Goal: Task Accomplishment & Management: Use online tool/utility

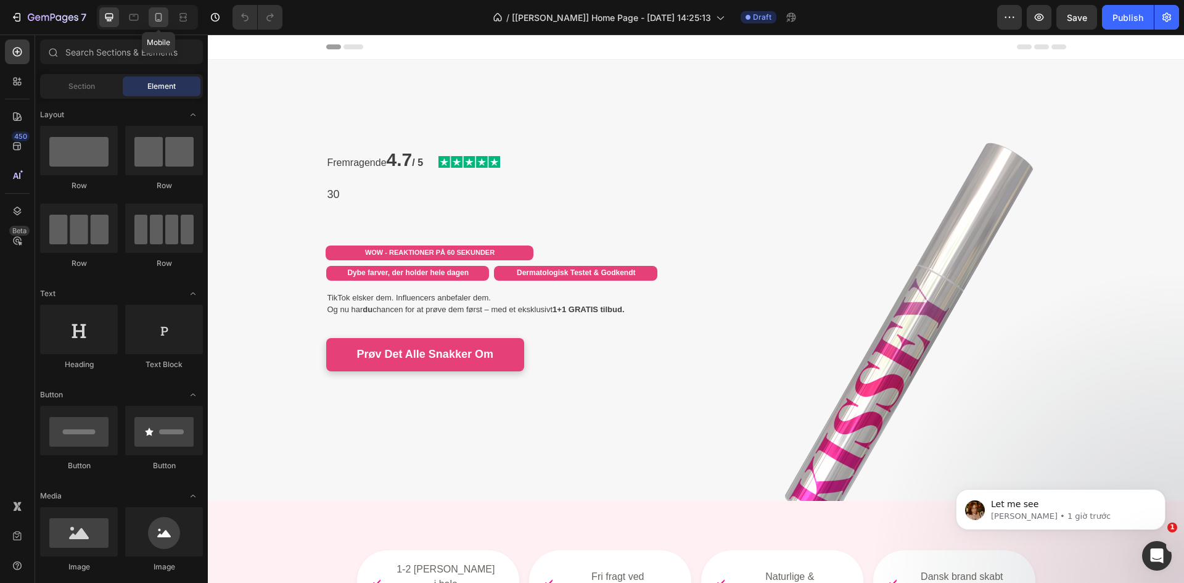
click at [161, 17] on icon at bounding box center [158, 17] width 7 height 9
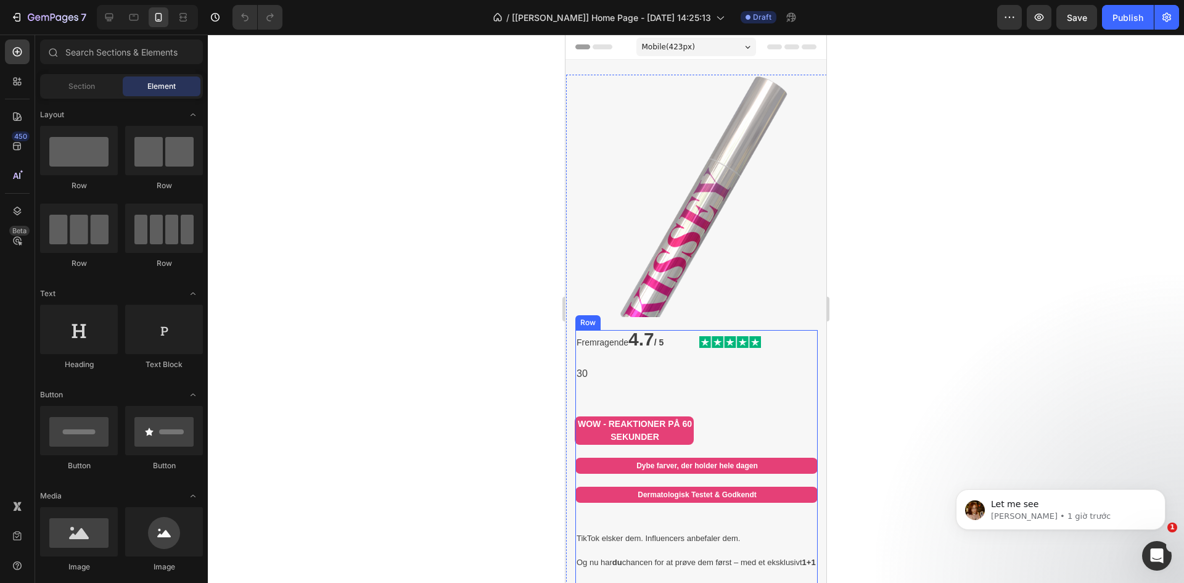
click at [590, 382] on h2 "30" at bounding box center [696, 381] width 242 height 32
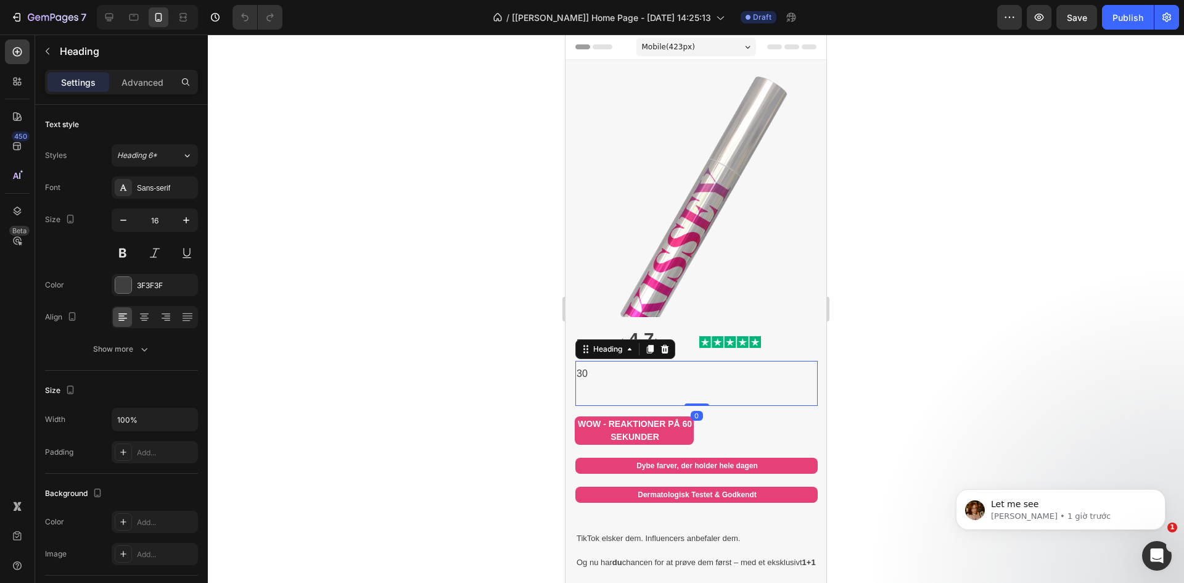
click at [105, 3] on div "7 Version history / [[PERSON_NAME]] Home Page - [DATE] 14:25:13 Draft Preview S…" at bounding box center [592, 17] width 1184 height 35
click at [105, 6] on div at bounding box center [147, 17] width 101 height 25
click at [102, 20] on div at bounding box center [109, 17] width 20 height 20
type input "18"
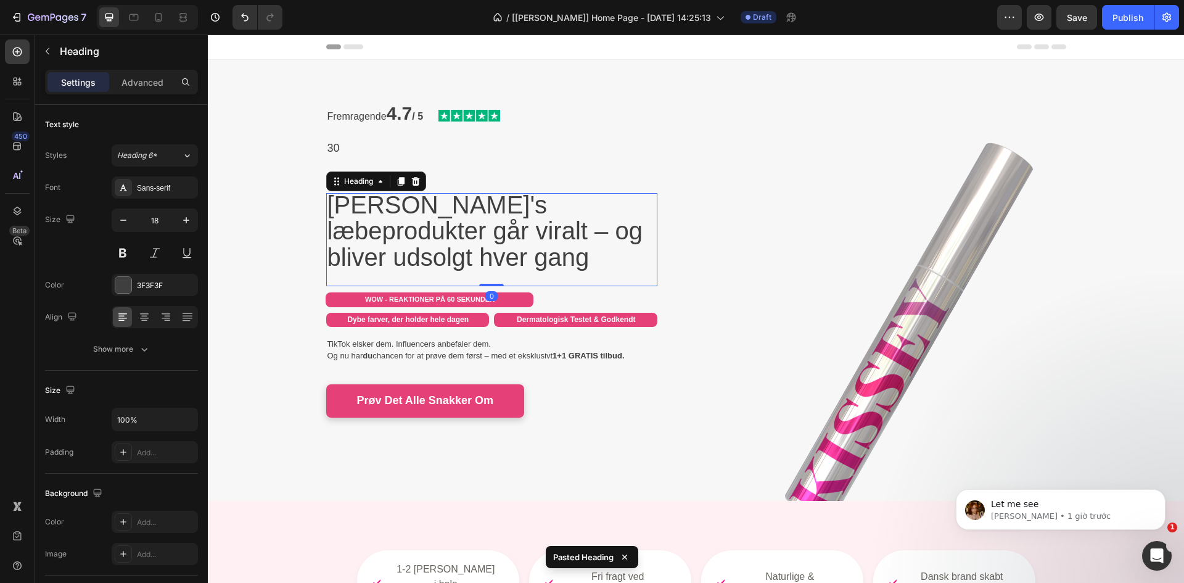
click at [463, 161] on h2 "30" at bounding box center [491, 158] width 331 height 44
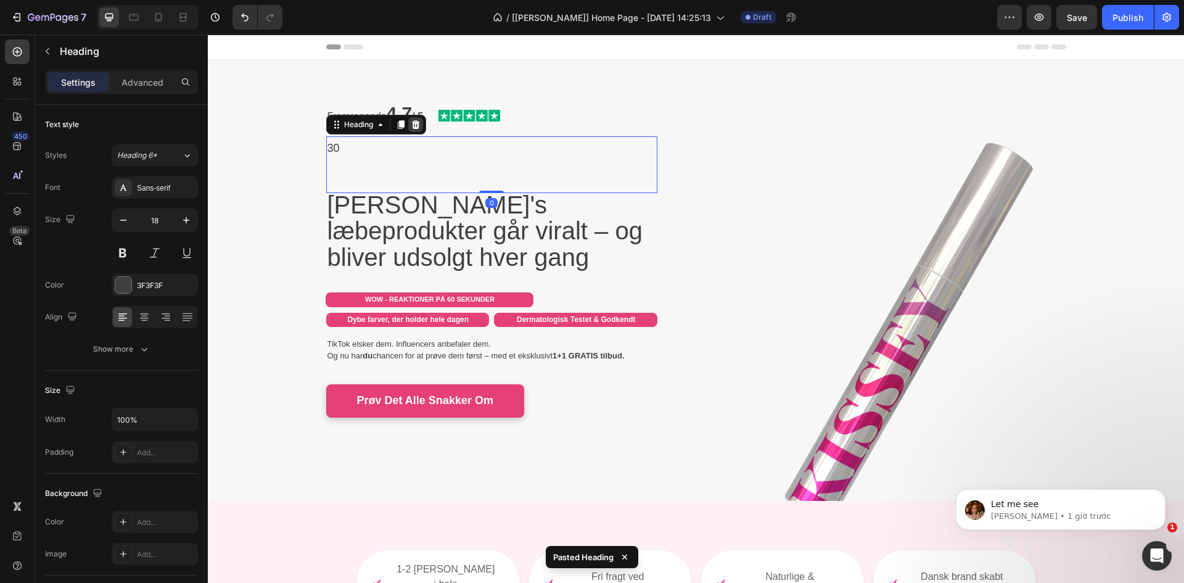
click at [411, 126] on icon at bounding box center [415, 124] width 8 height 9
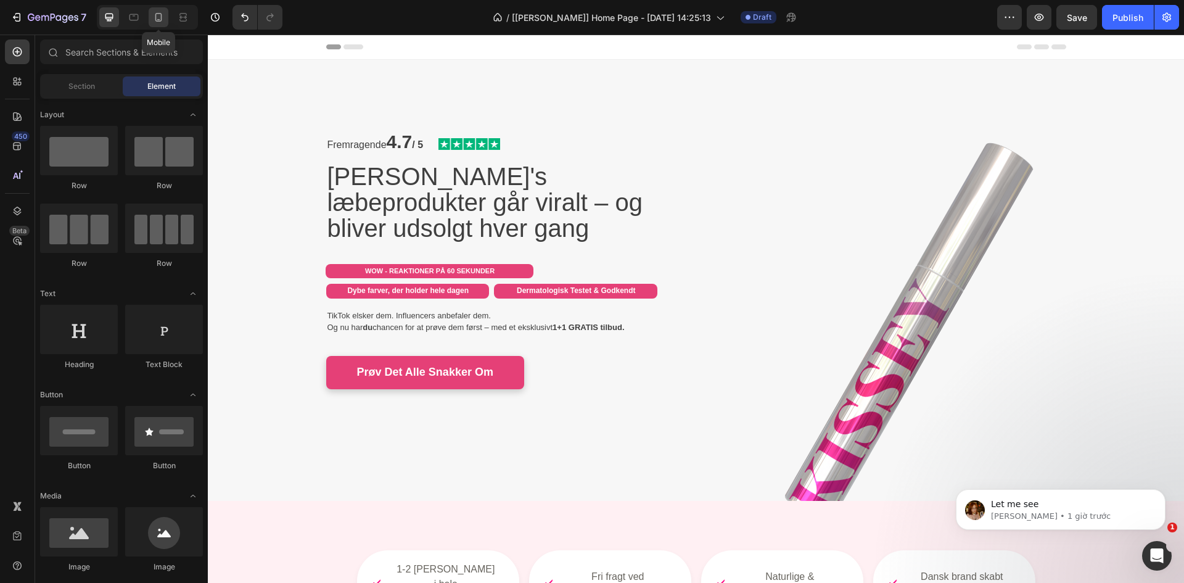
click at [165, 20] on div at bounding box center [159, 17] width 20 height 20
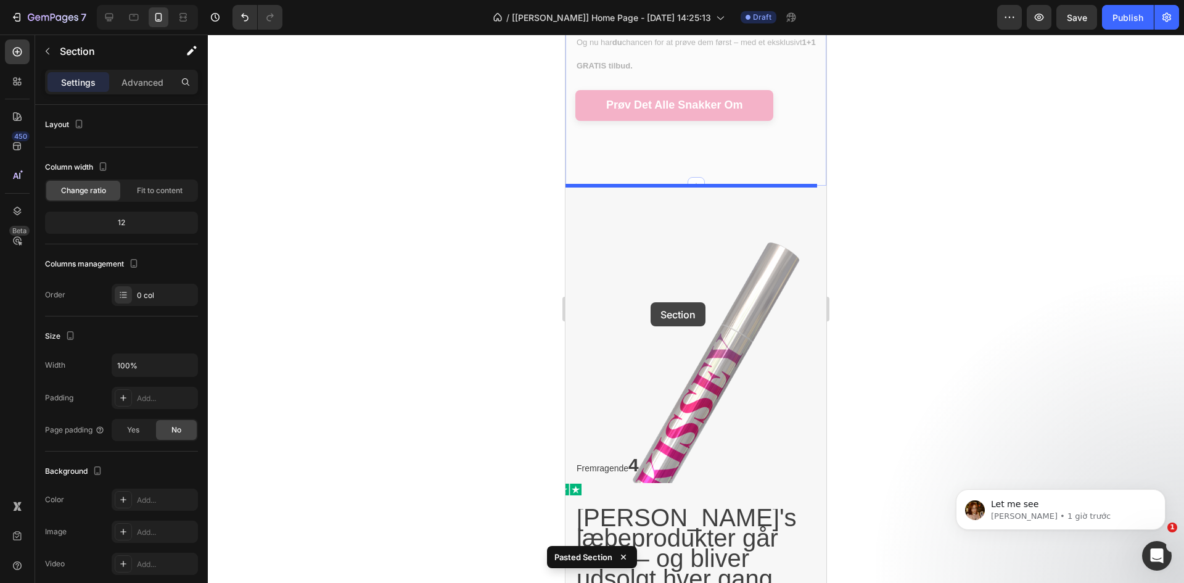
scroll to position [371, 0]
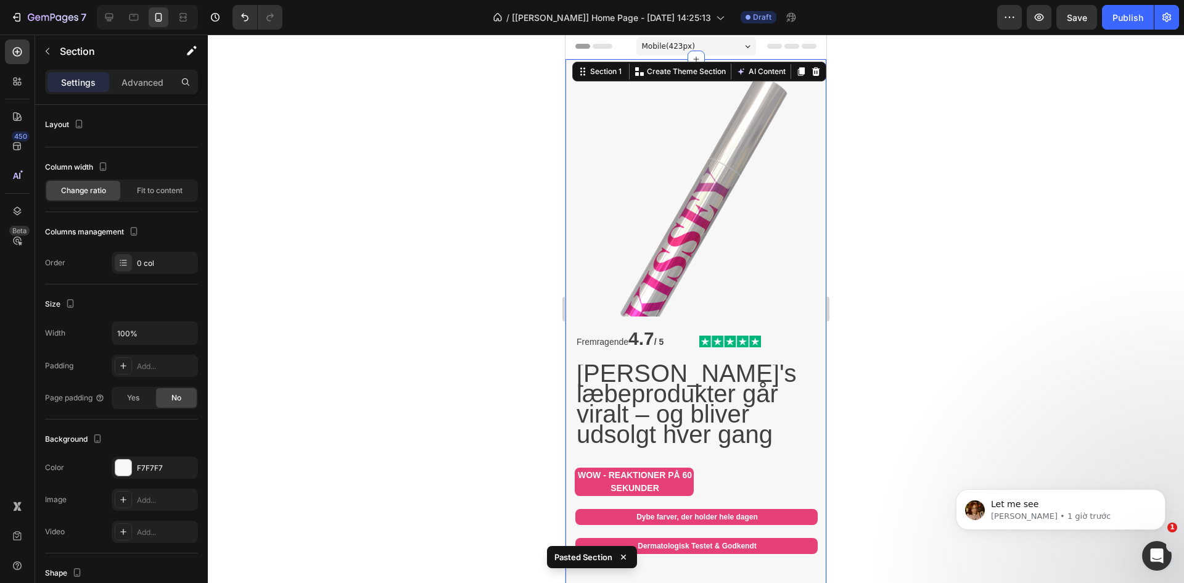
scroll to position [0, 0]
click at [590, 75] on icon at bounding box center [816, 72] width 8 height 9
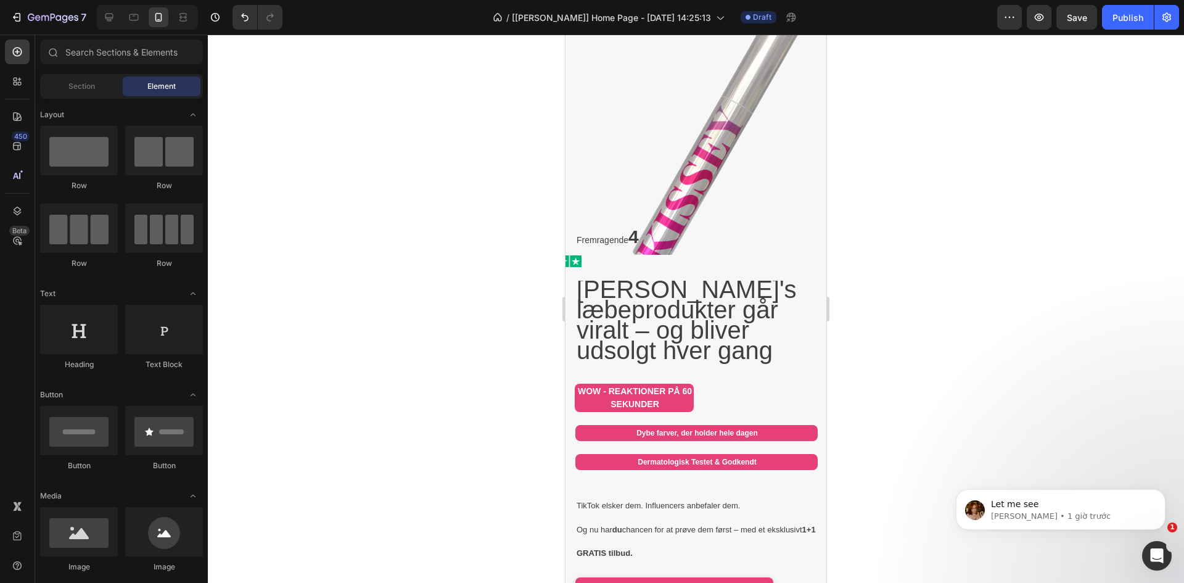
click at [590, 223] on img at bounding box center [709, 133] width 242 height 242
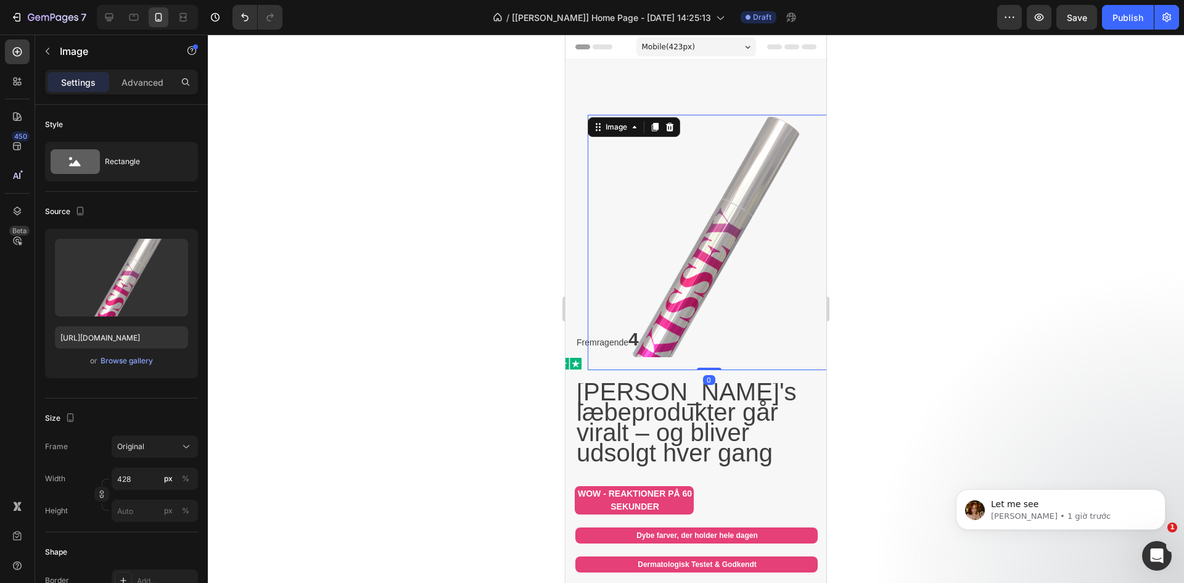
click at [590, 284] on div at bounding box center [696, 309] width 976 height 548
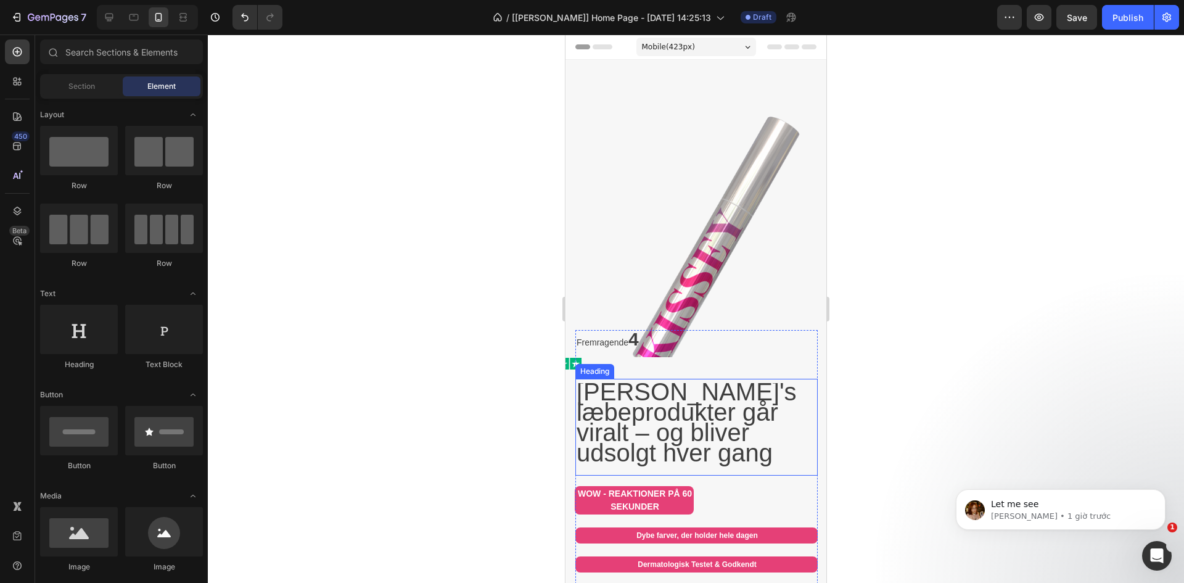
click at [590, 406] on span "[PERSON_NAME]'s læbeprodukter går viralt – og bliver udsolgt hver gang" at bounding box center [687, 422] width 220 height 88
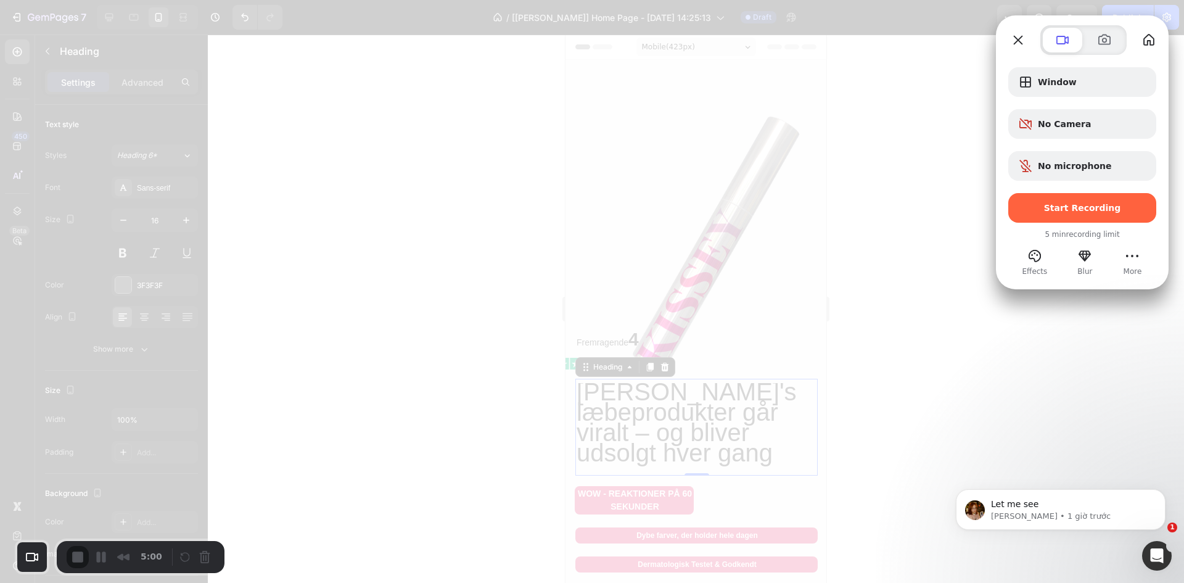
click at [590, 203] on span "Start Recording" at bounding box center [1082, 208] width 77 height 10
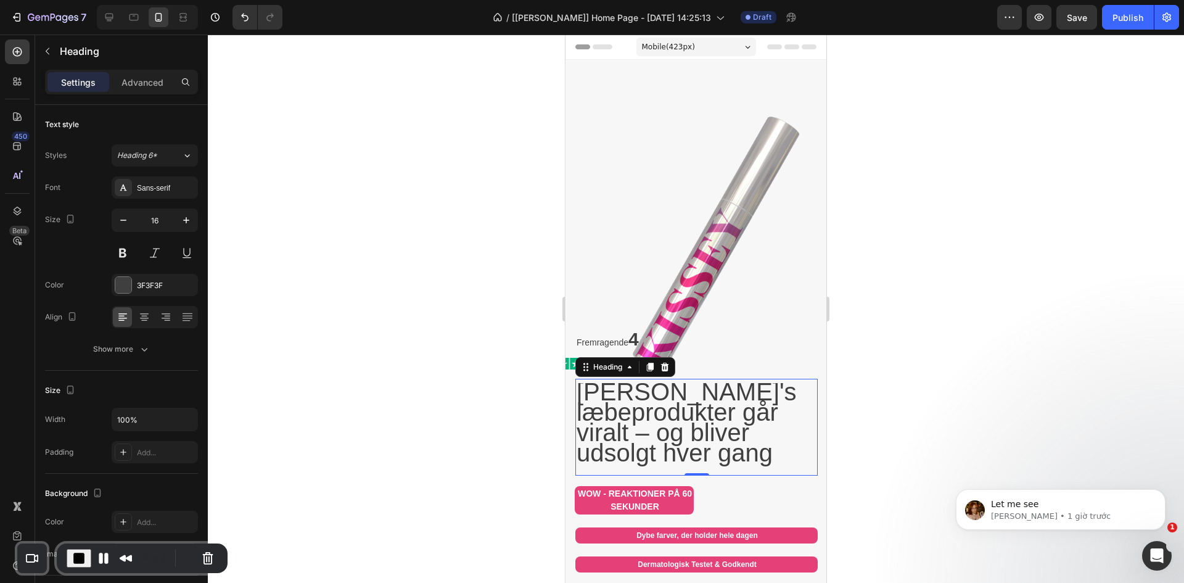
click at [590, 494] on icon "Dismiss notification" at bounding box center [1162, 492] width 7 height 7
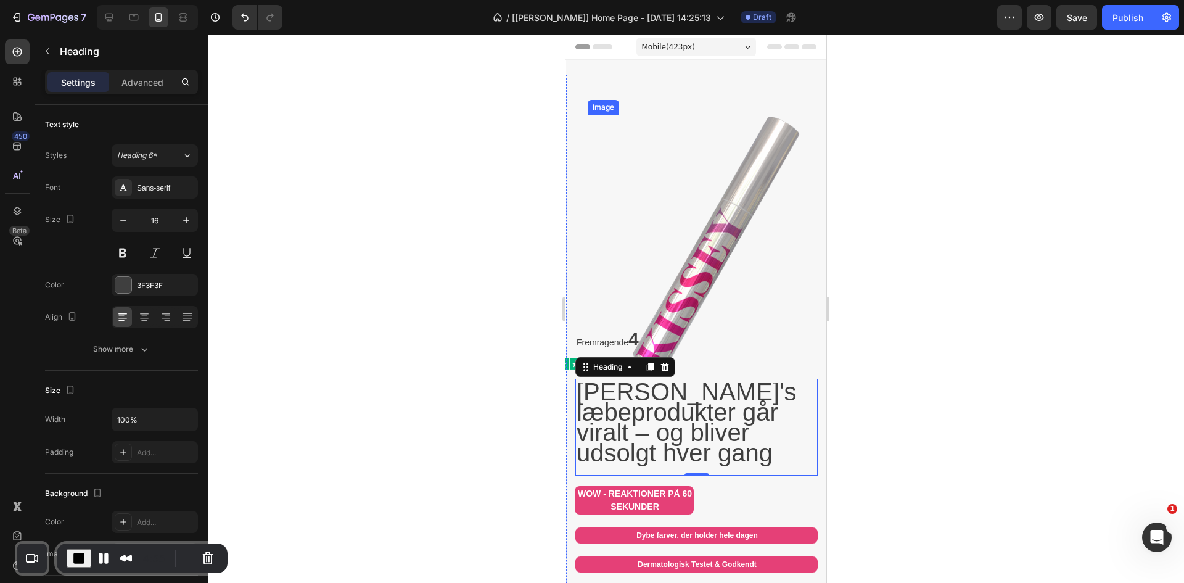
click at [590, 278] on img at bounding box center [709, 236] width 242 height 242
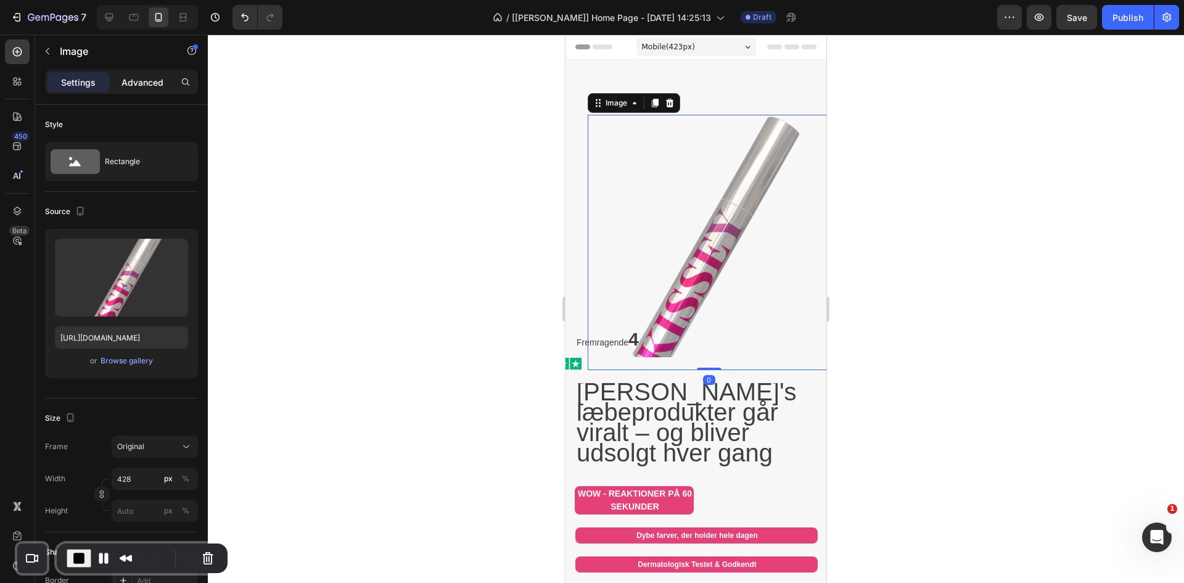
click at [138, 89] on div "Advanced" at bounding box center [143, 82] width 62 height 20
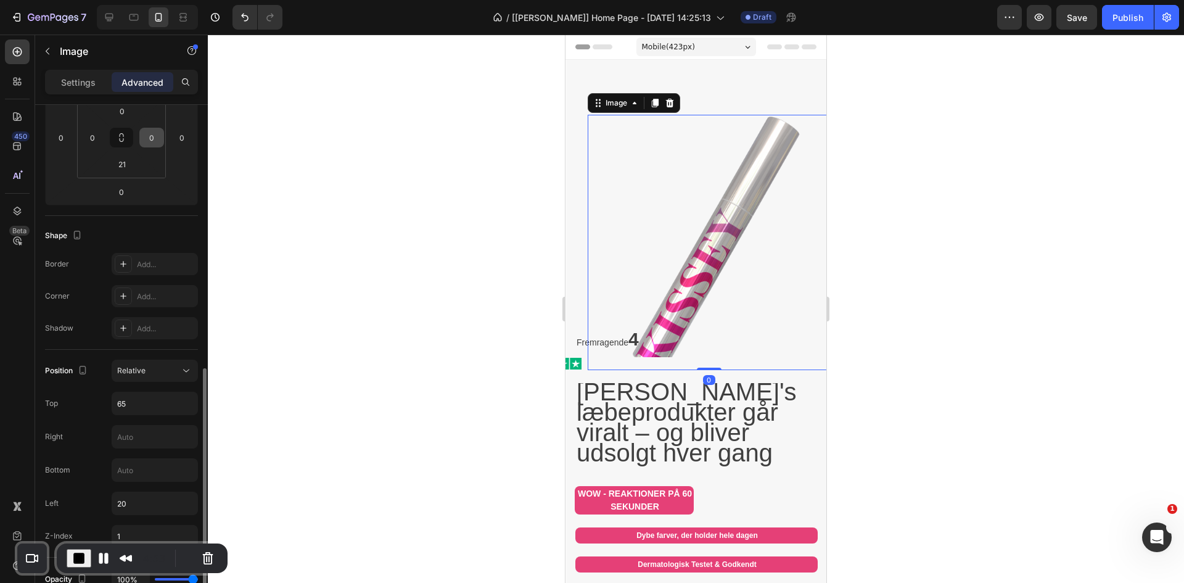
scroll to position [309, 0]
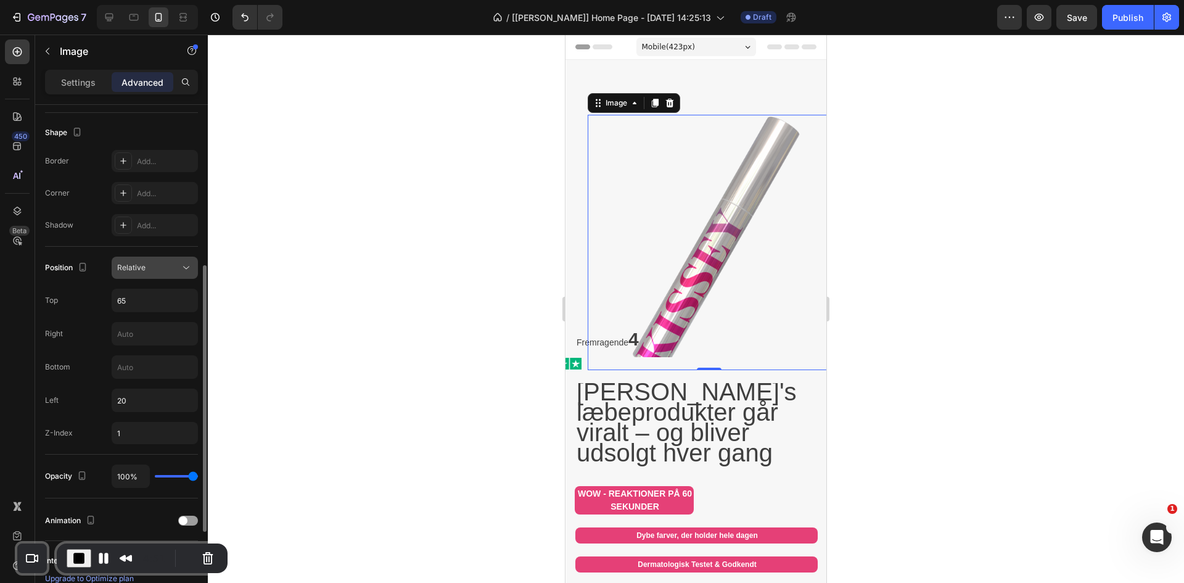
click at [141, 267] on span "Relative" at bounding box center [131, 267] width 28 height 9
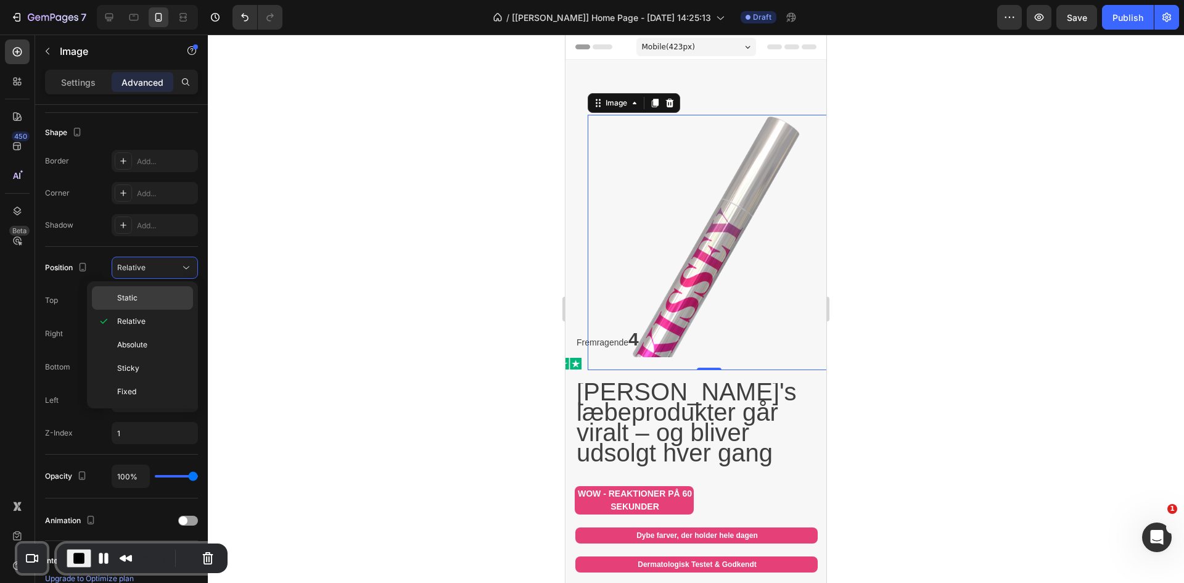
click at [147, 300] on p "Static" at bounding box center [152, 297] width 70 height 11
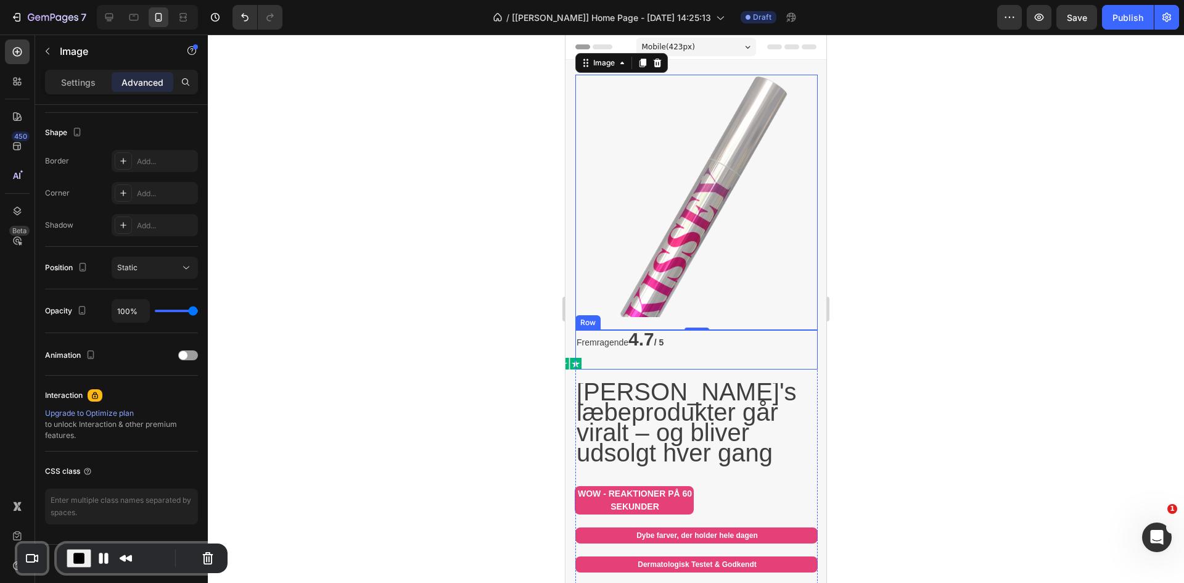
click at [590, 353] on div "Image" at bounding box center [696, 361] width 242 height 18
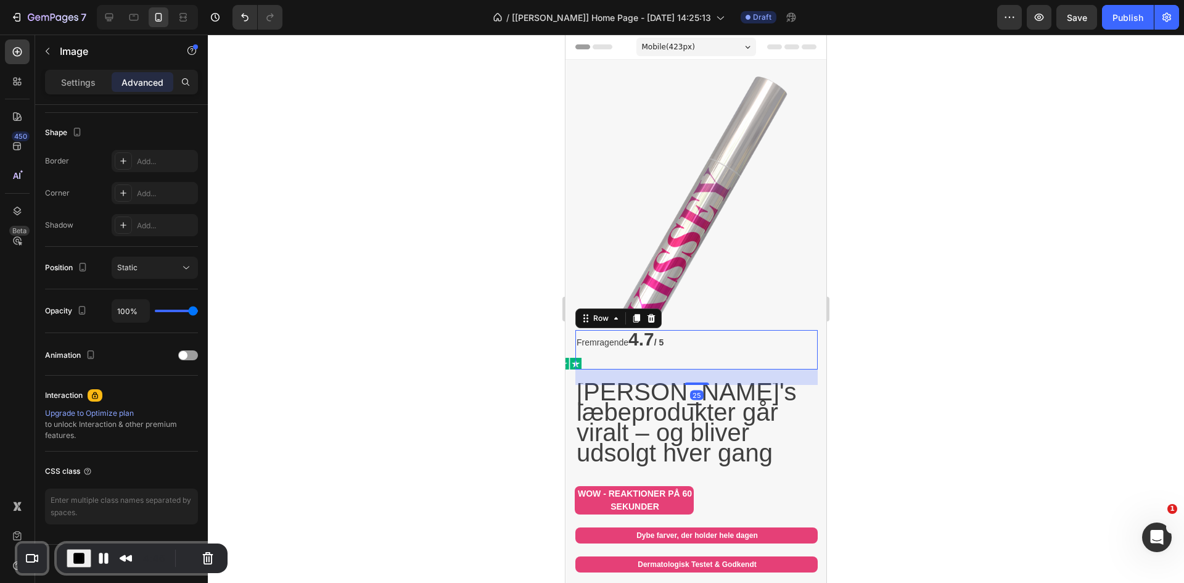
scroll to position [0, 0]
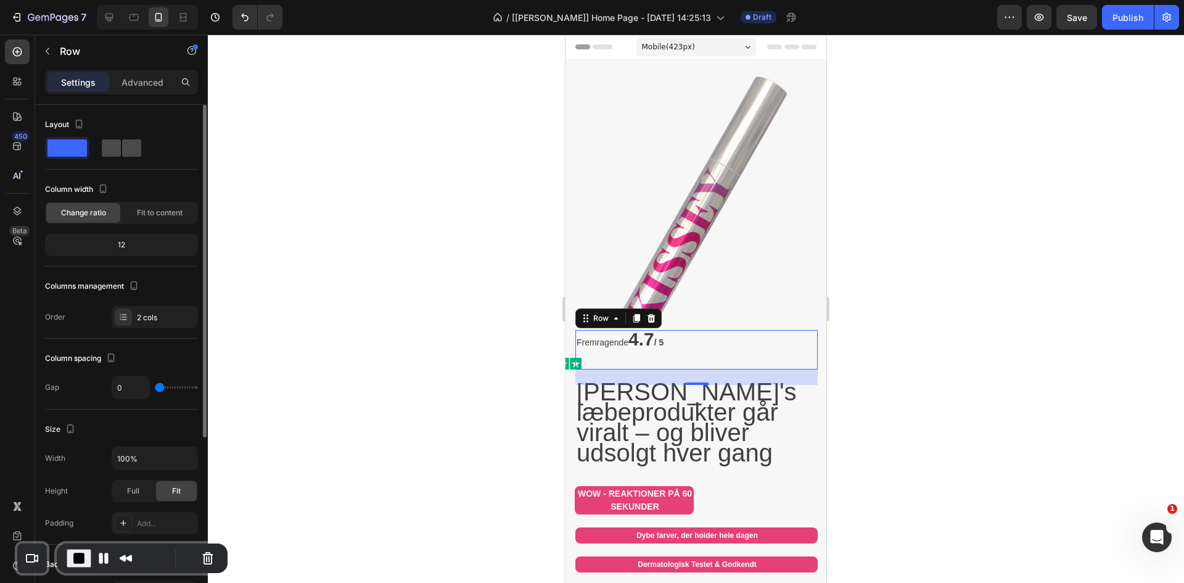
click at [125, 155] on span at bounding box center [131, 147] width 19 height 17
type input "8"
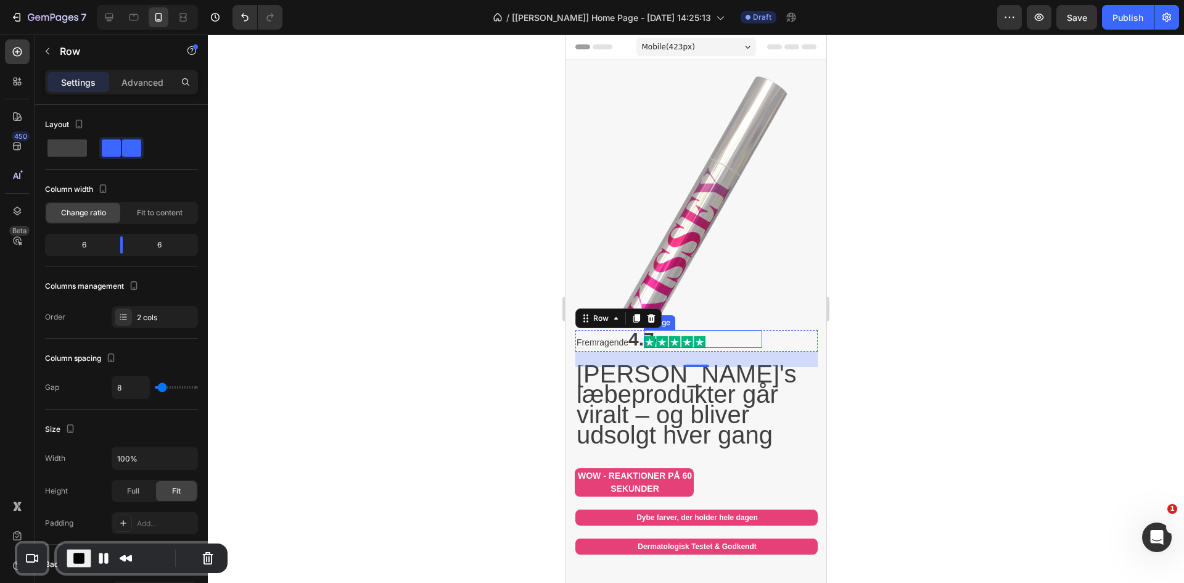
click at [590, 336] on img at bounding box center [675, 342] width 62 height 12
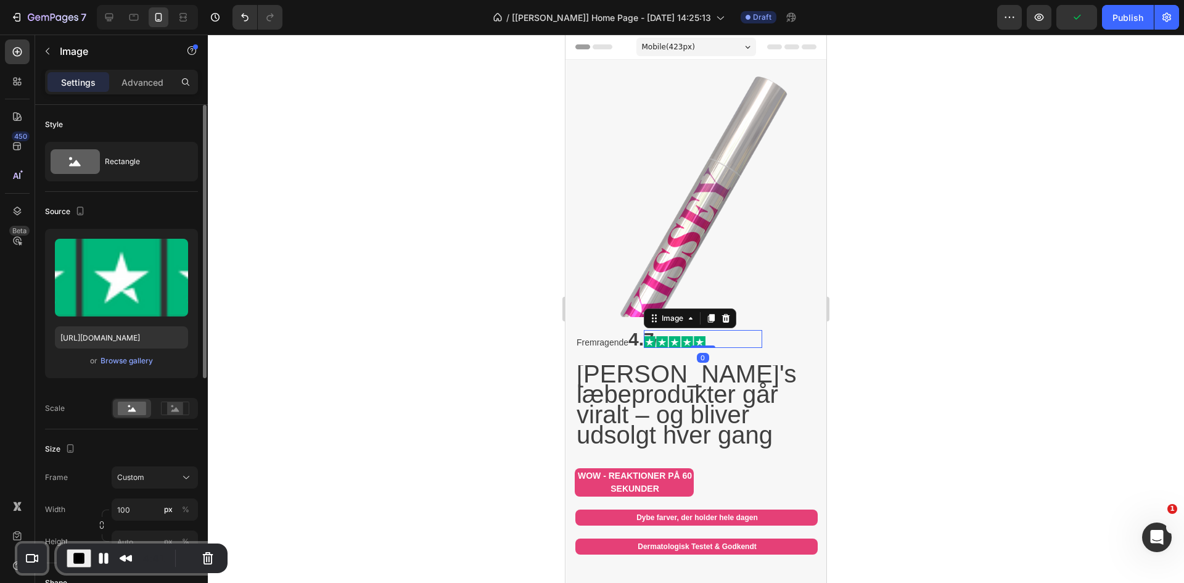
click at [126, 78] on p "Advanced" at bounding box center [143, 82] width 42 height 13
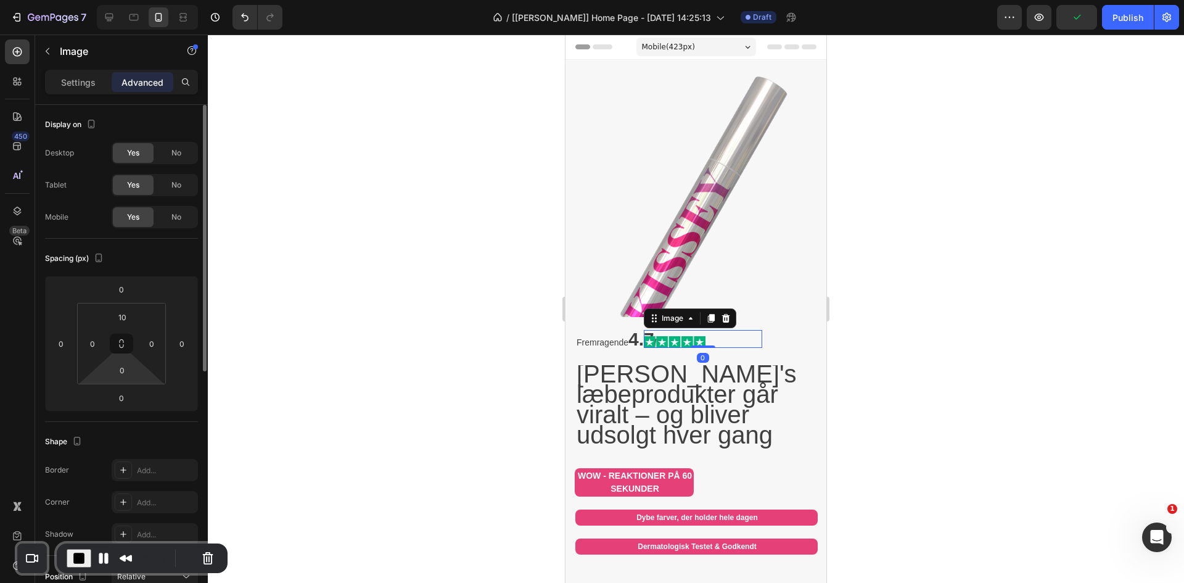
scroll to position [206, 0]
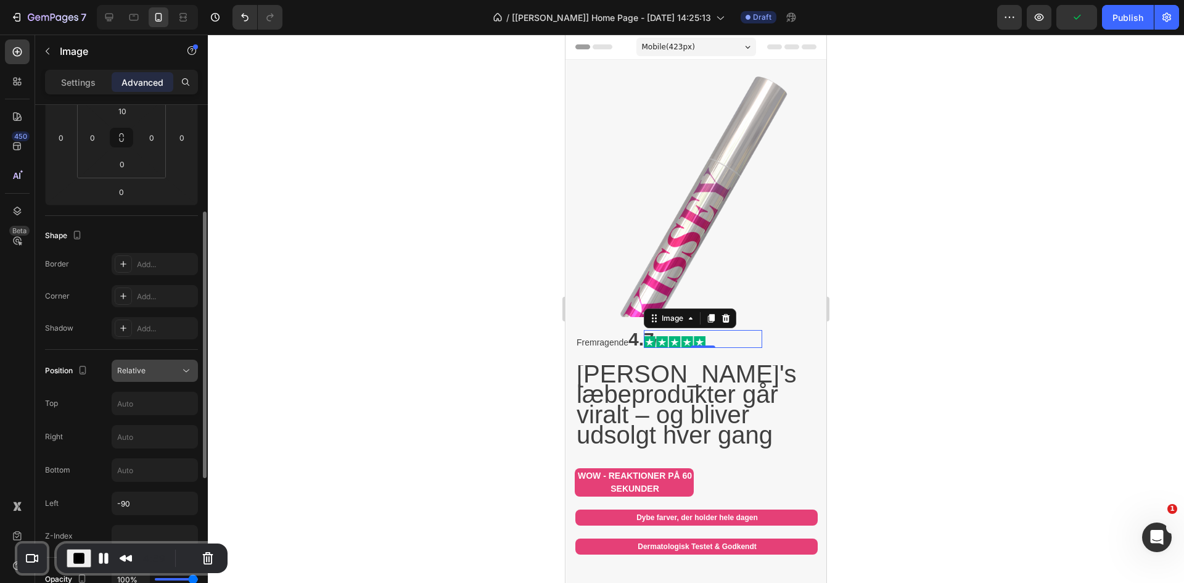
click at [154, 368] on div "Relative" at bounding box center [148, 370] width 63 height 11
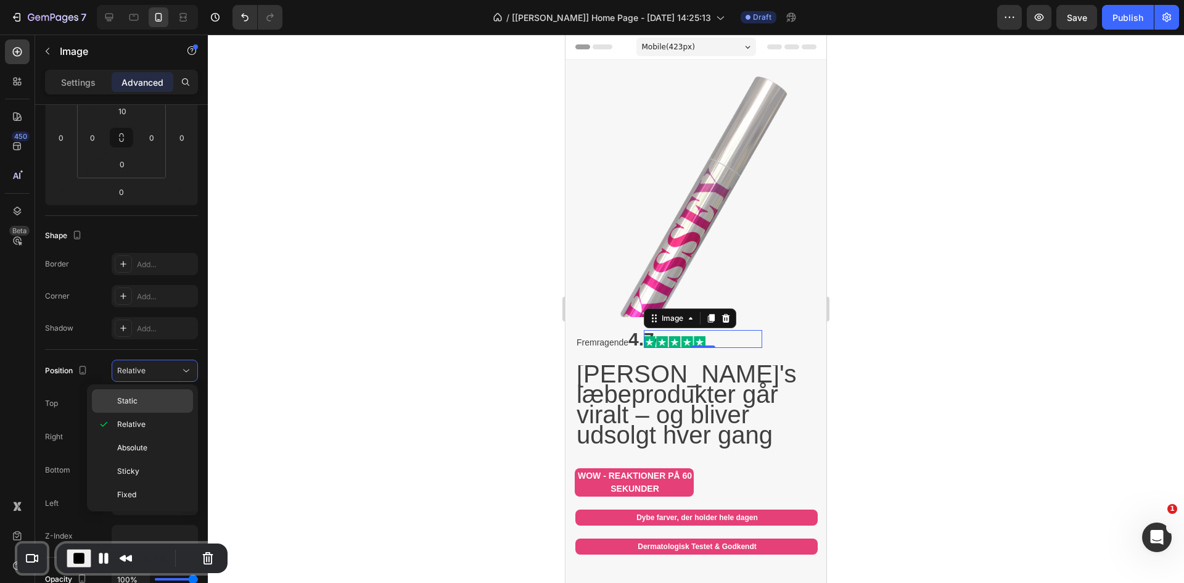
click at [159, 405] on p "Static" at bounding box center [152, 400] width 70 height 11
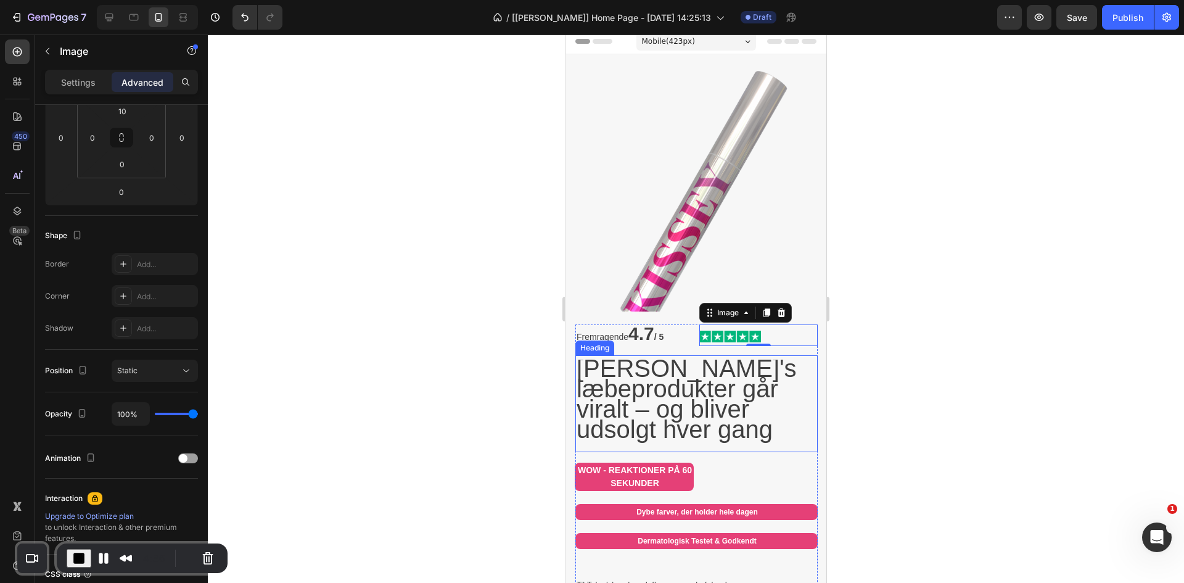
scroll to position [103, 0]
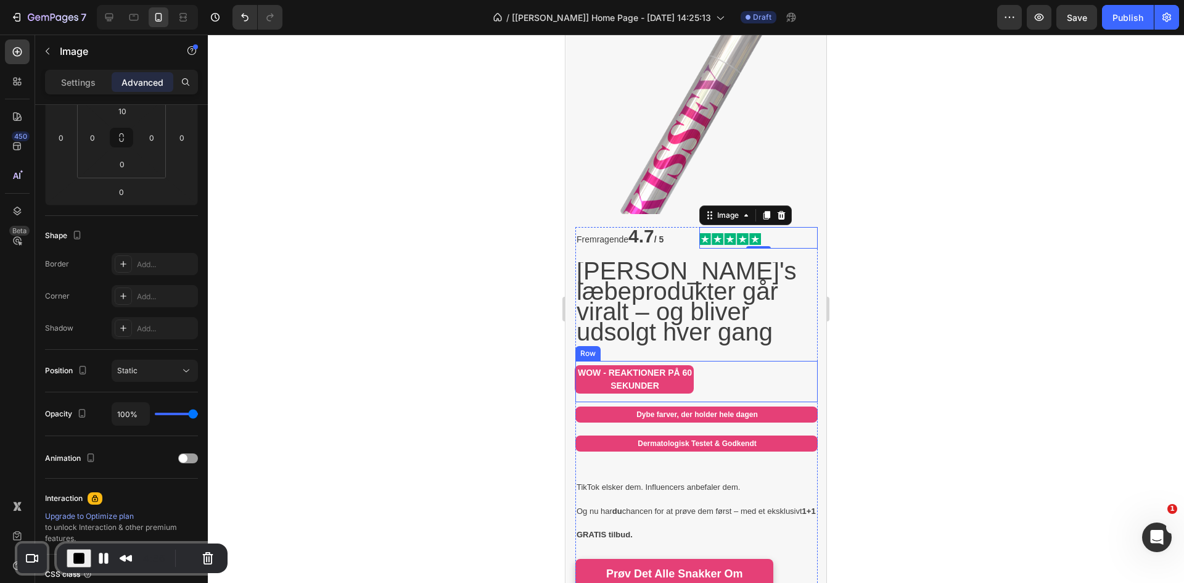
click at [590, 377] on div "WOW - REAKTIONER PÅ 60 SEKUNDER Heading" at bounding box center [696, 381] width 119 height 41
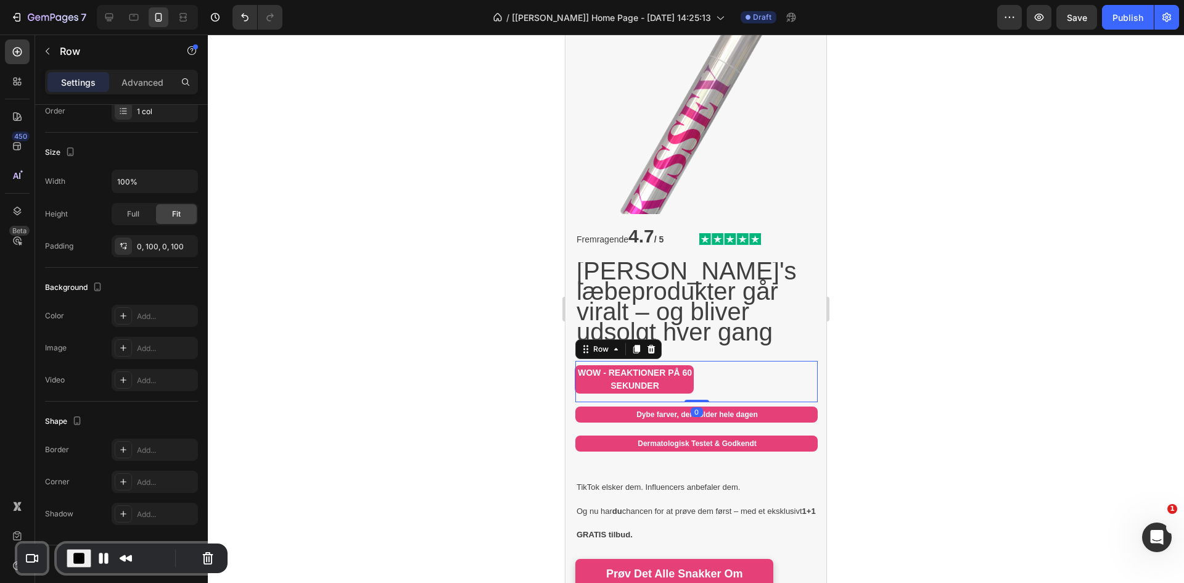
scroll to position [0, 0]
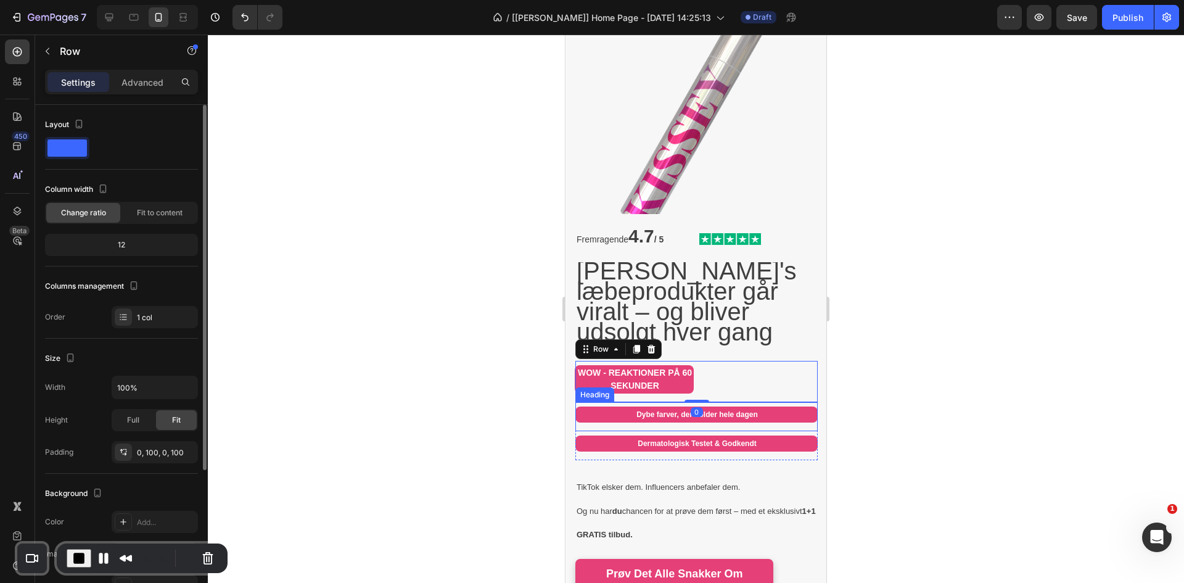
click at [590, 415] on div "Dybe [PERSON_NAME], der holder hele dagen Heading" at bounding box center [696, 416] width 242 height 29
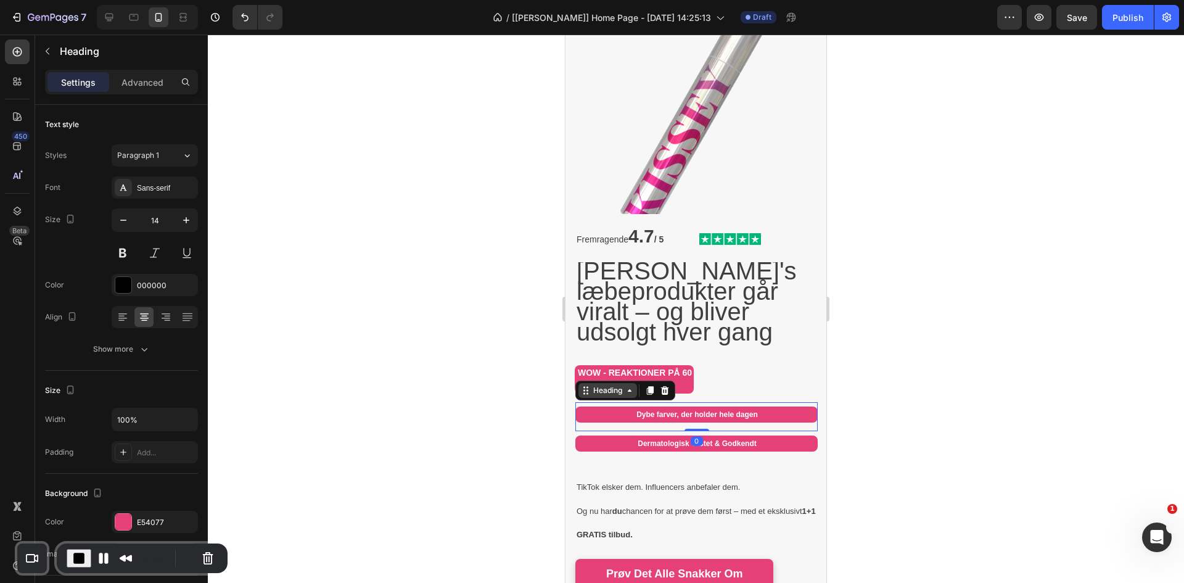
click at [590, 385] on div "Heading" at bounding box center [608, 390] width 34 height 11
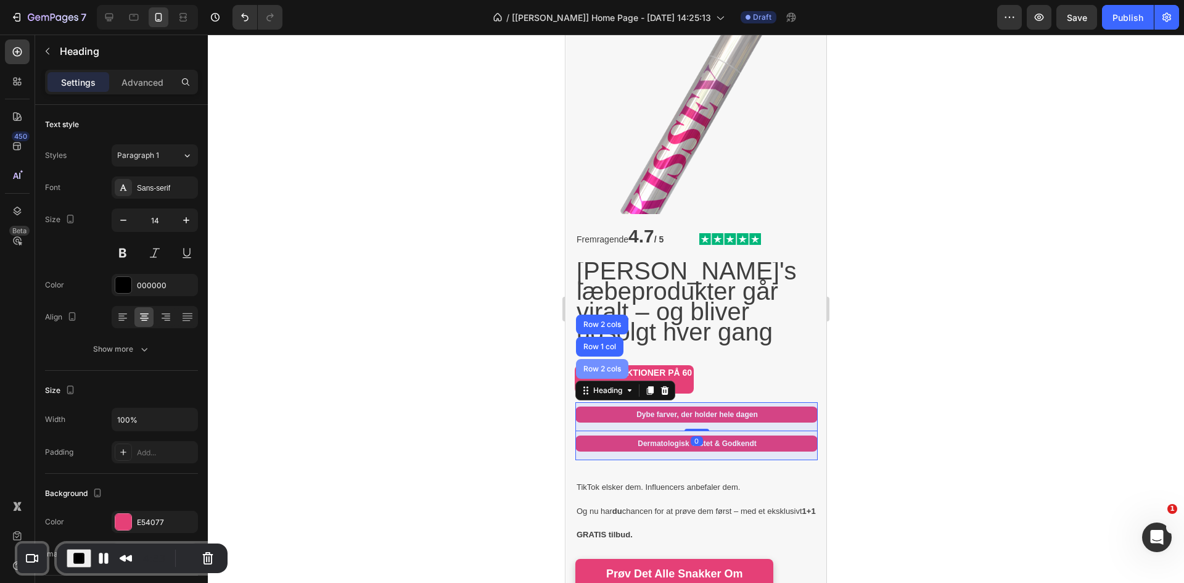
click at [590, 365] on div "Row 2 cols" at bounding box center [602, 368] width 43 height 7
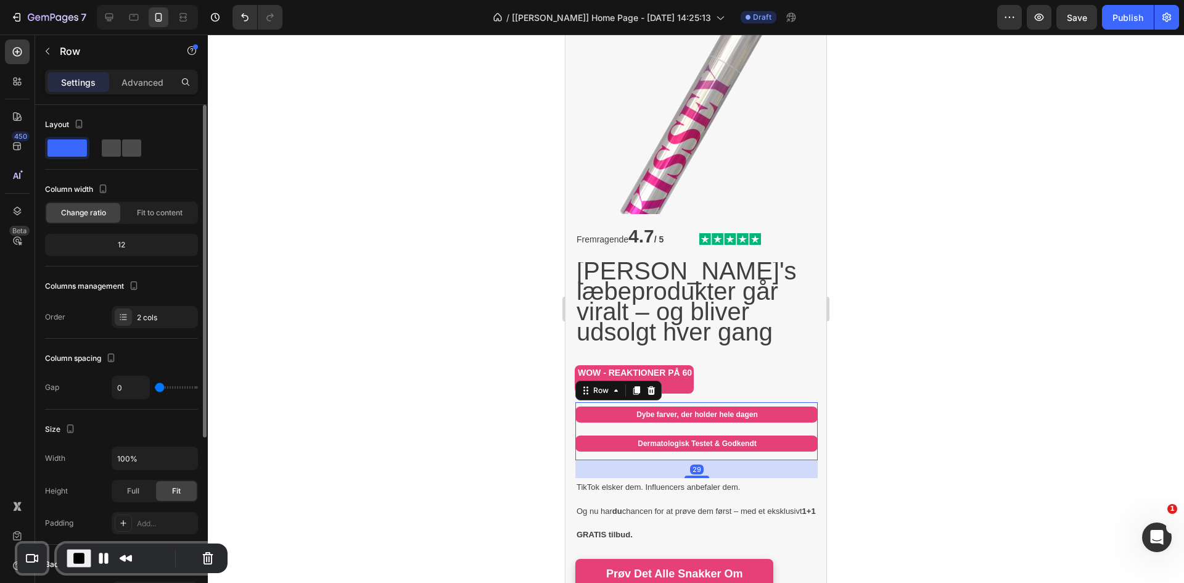
click at [113, 140] on span at bounding box center [111, 147] width 19 height 17
type input "8"
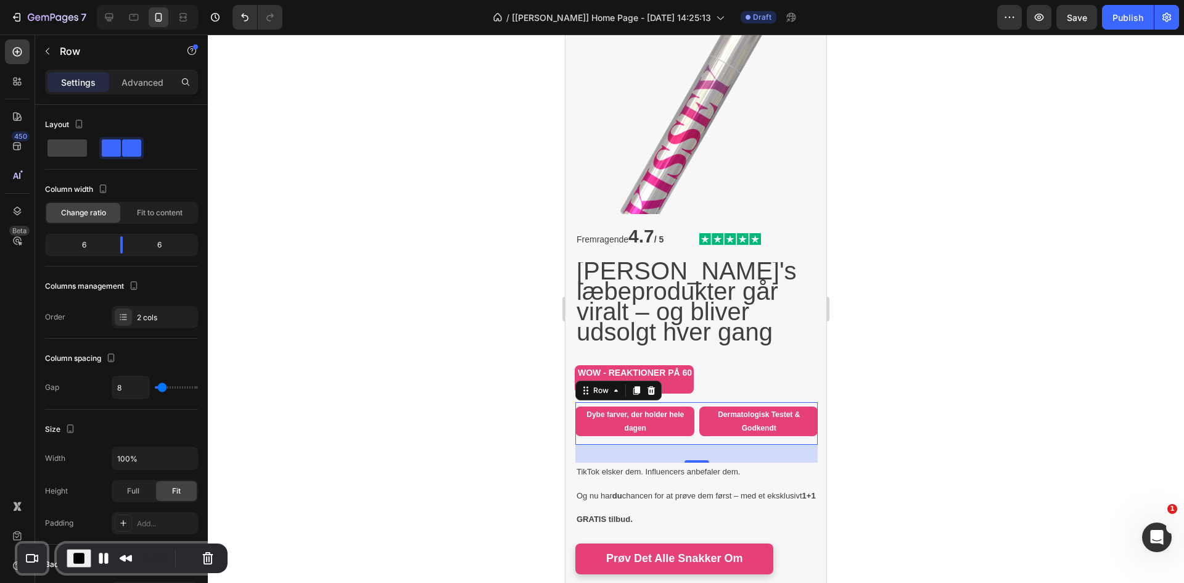
click at [590, 368] on strong "WOW - REAKTIONER PÅ 60 SEKUNDER" at bounding box center [635, 379] width 114 height 23
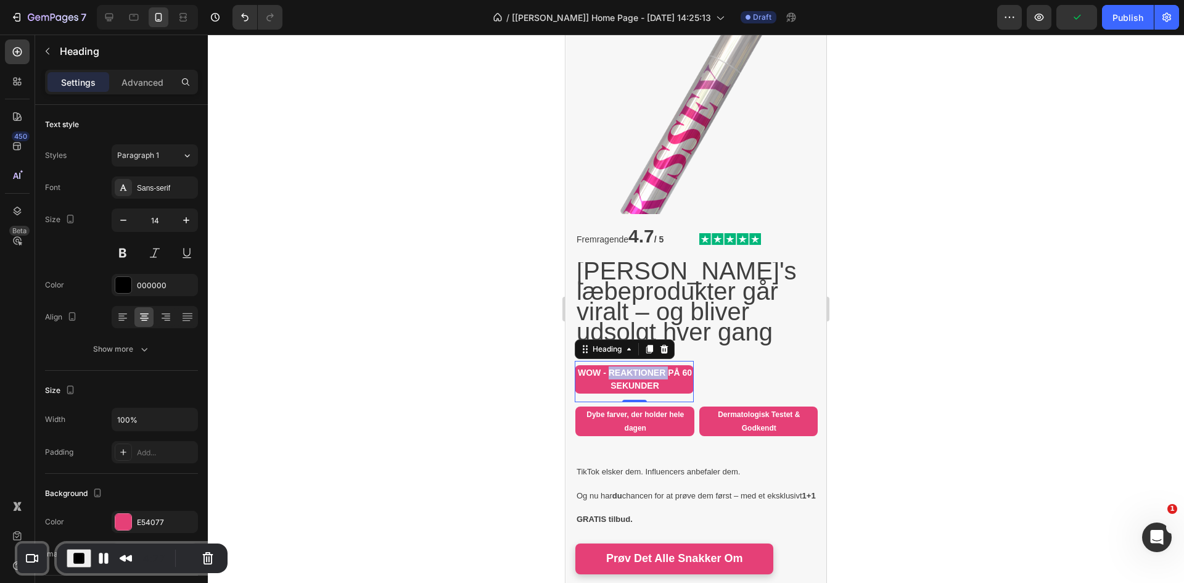
click at [590, 368] on strong "WOW - REAKTIONER PÅ 60 SEKUNDER" at bounding box center [635, 379] width 114 height 23
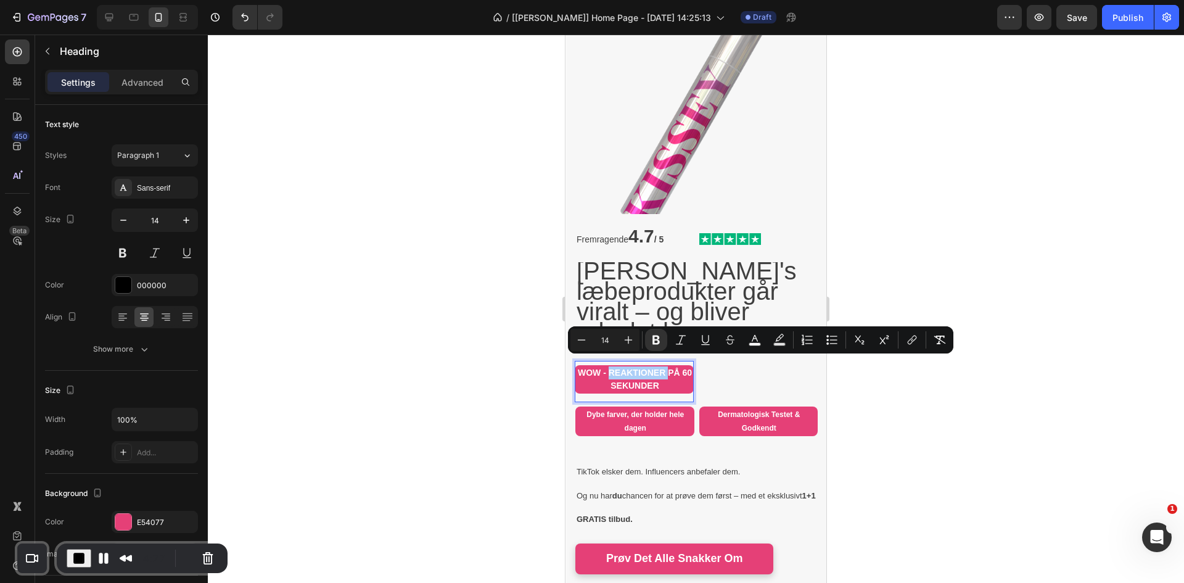
click at [419, 339] on div at bounding box center [696, 309] width 976 height 548
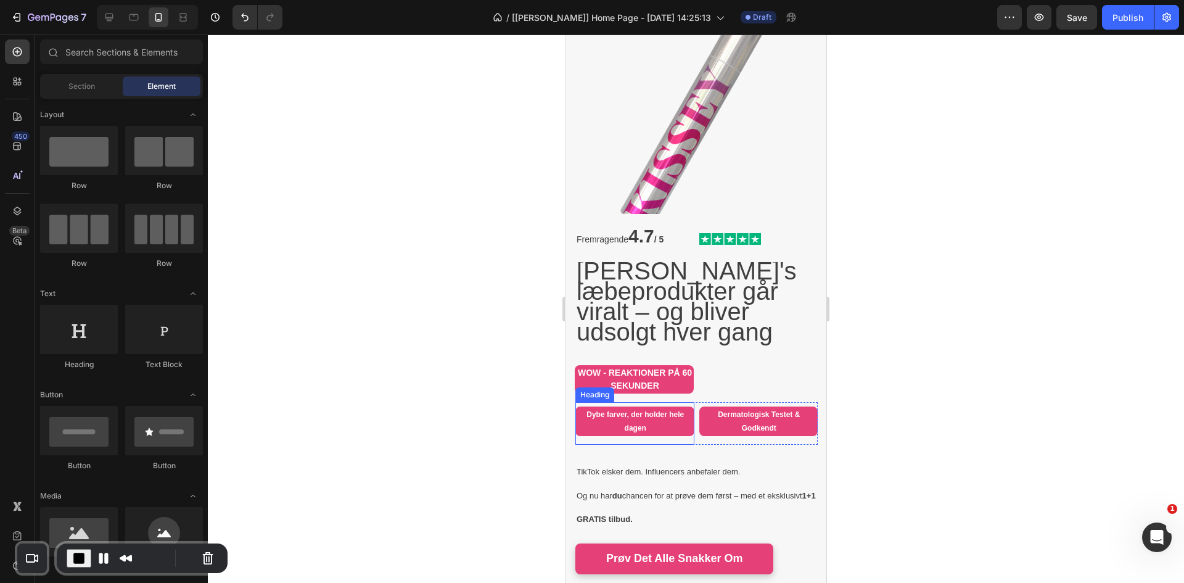
scroll to position [205, 0]
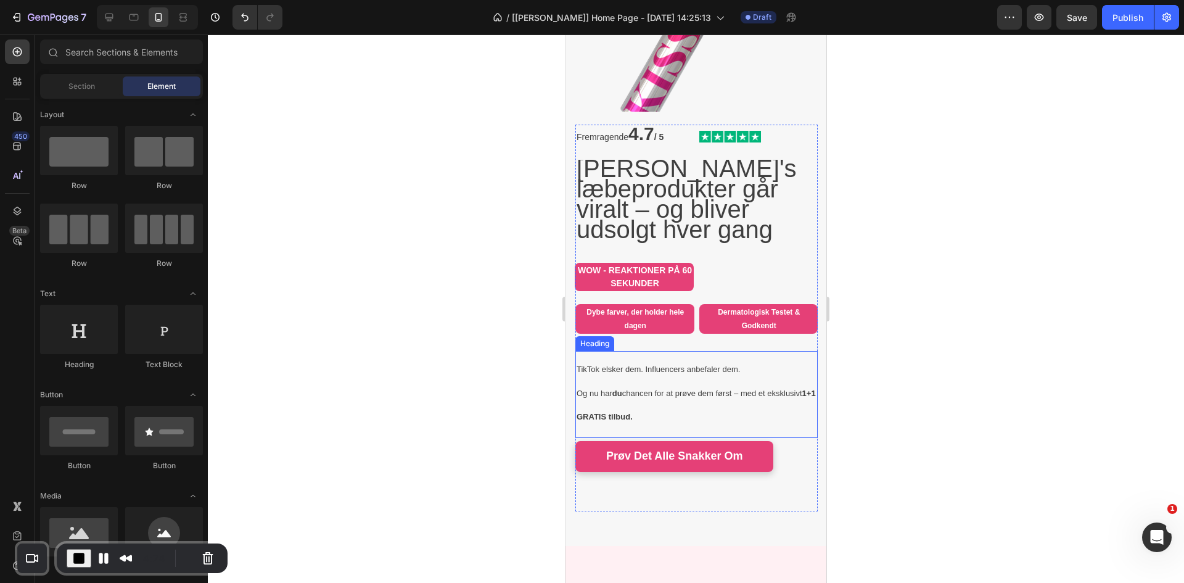
click at [590, 365] on span "TikTok elsker dem. Influencers anbefaler dem." at bounding box center [658, 369] width 163 height 9
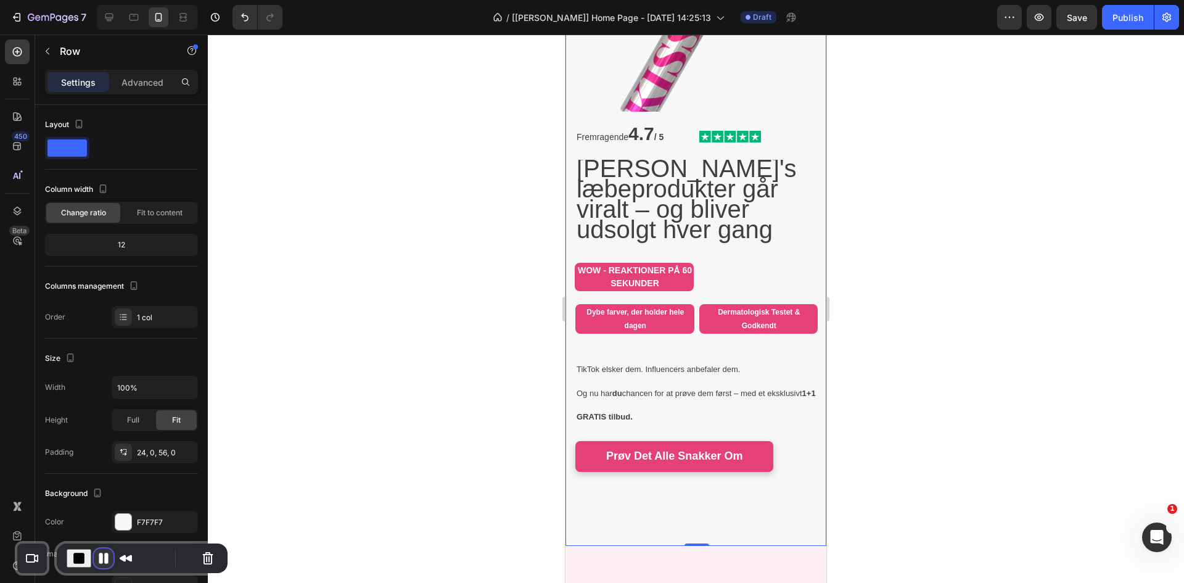
click at [97, 557] on button "Pause Recording" at bounding box center [104, 558] width 20 height 20
click at [590, 313] on h2 "Dybe farver, der holder hele dagen" at bounding box center [634, 319] width 119 height 30
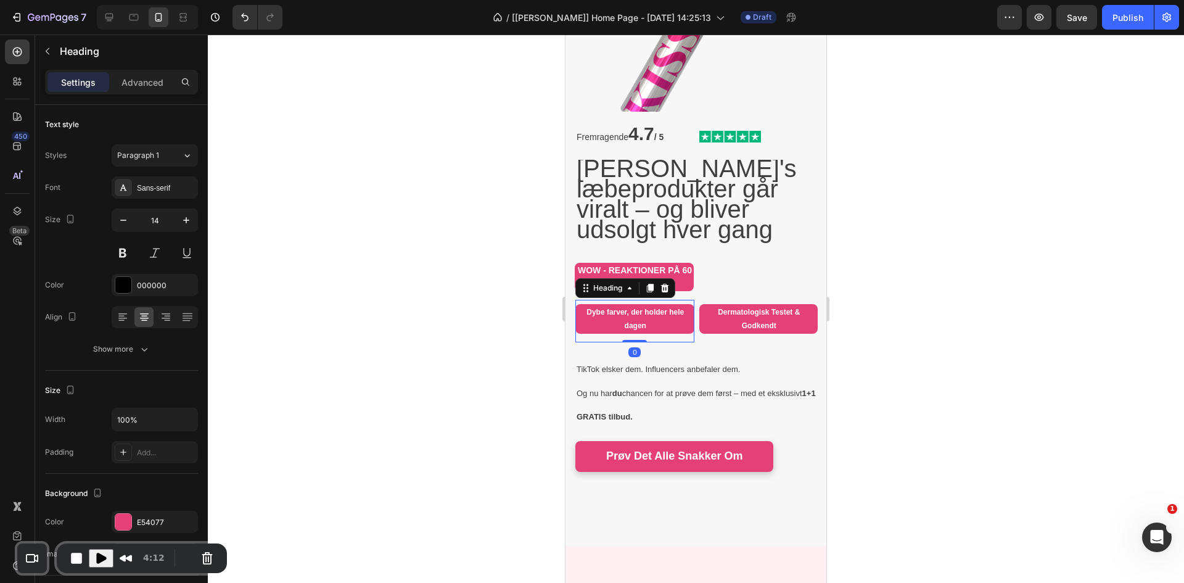
click at [590, 308] on h2 "Dybe farver, der holder hele dagen" at bounding box center [634, 319] width 119 height 30
drag, startPoint x: 467, startPoint y: 319, endPoint x: 10, endPoint y: 286, distance: 458.2
click at [467, 319] on div at bounding box center [696, 309] width 976 height 548
click at [590, 312] on p "⁠⁠⁠⁠⁠⁠⁠ Dybe [PERSON_NAME], der holder hele dagen" at bounding box center [636, 318] width 118 height 27
click at [590, 312] on p "Dybe farver, der holder hele dagen" at bounding box center [636, 318] width 118 height 27
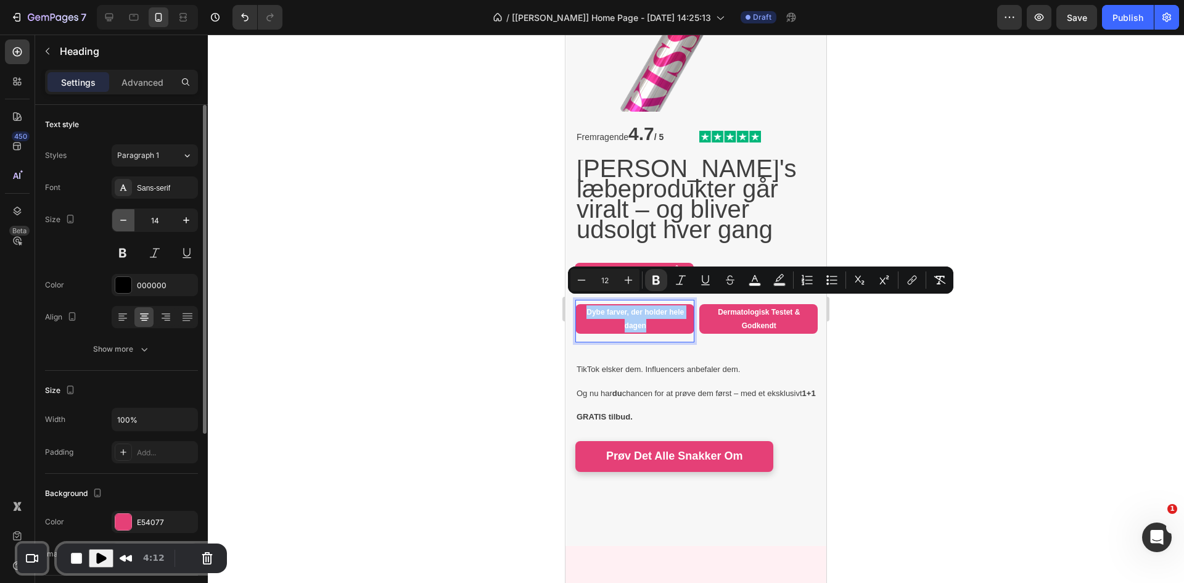
click at [125, 217] on icon "button" at bounding box center [123, 220] width 12 height 12
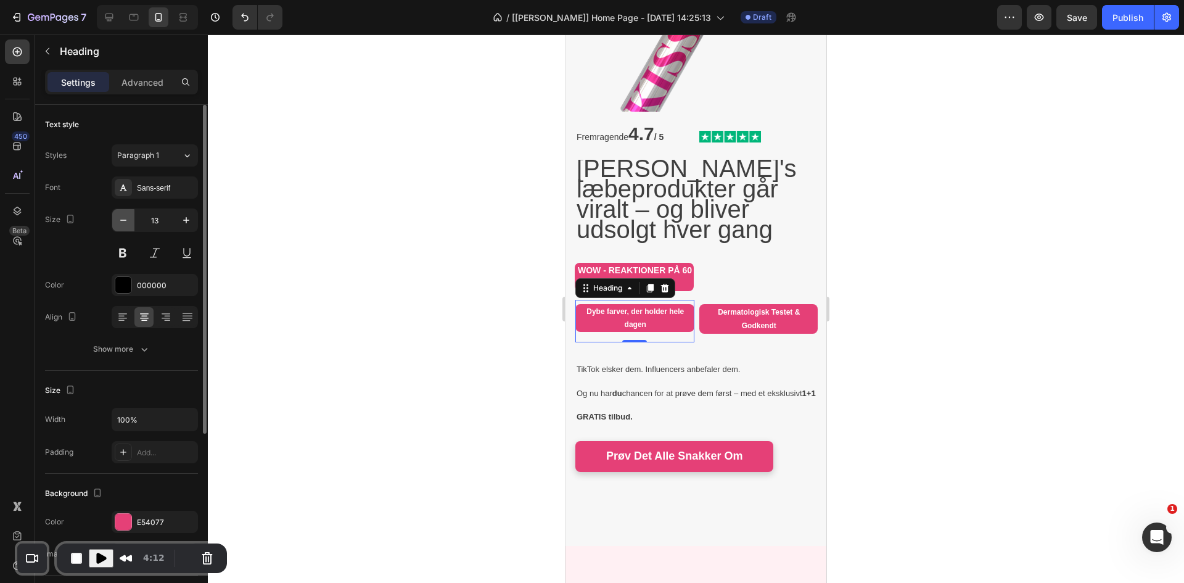
click at [125, 217] on icon "button" at bounding box center [123, 220] width 12 height 12
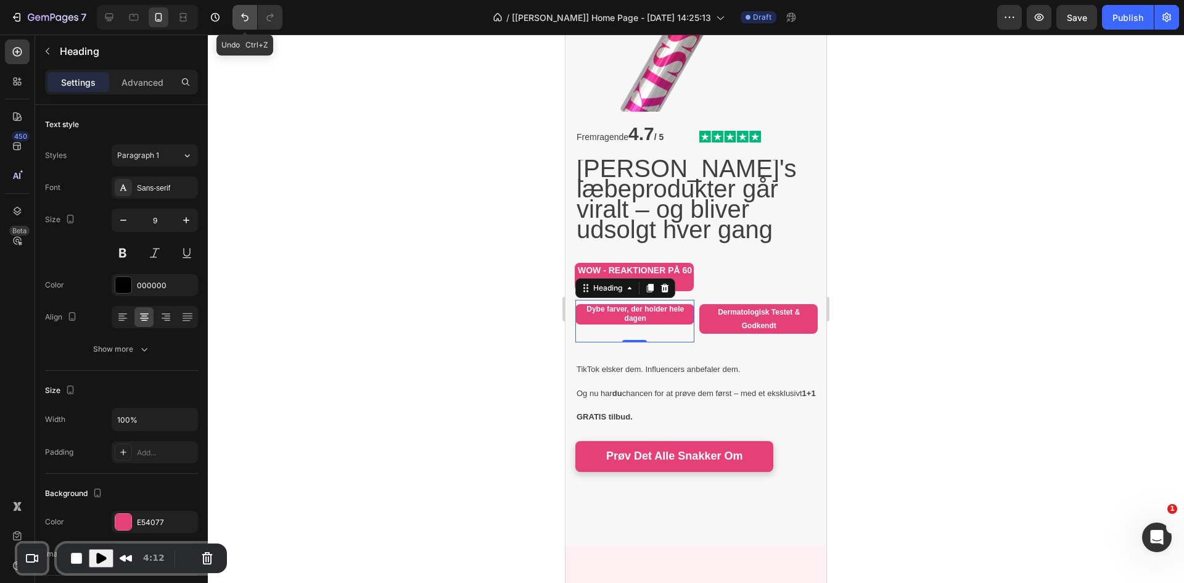
click at [252, 15] on button "Undo/Redo" at bounding box center [245, 17] width 25 height 25
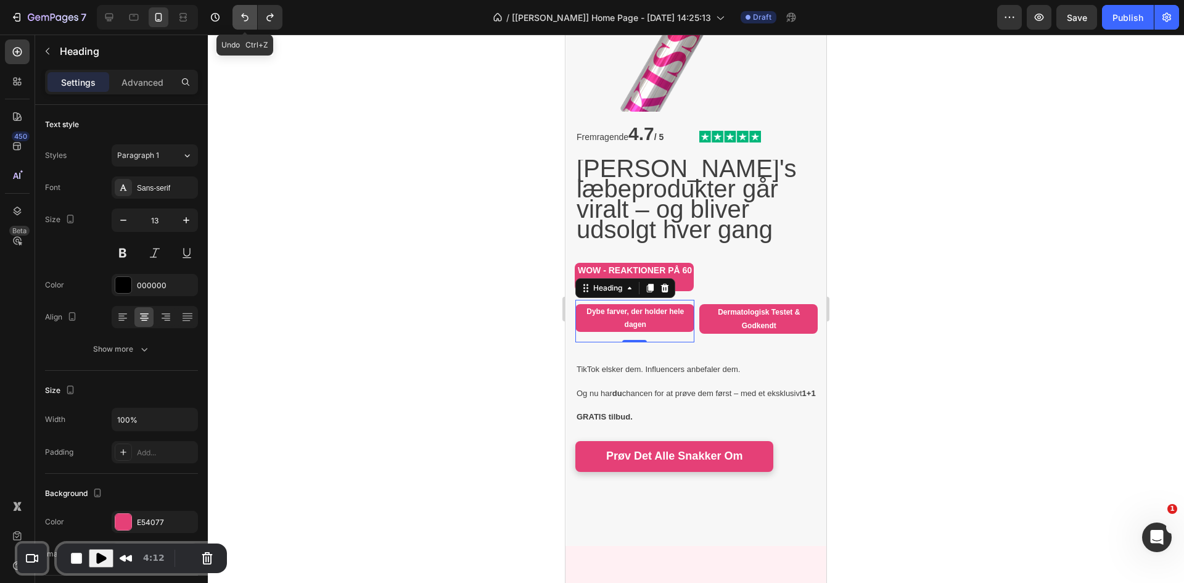
click at [252, 15] on button "Undo/Redo" at bounding box center [245, 17] width 25 height 25
type input "14"
click at [252, 15] on button "Undo/Redo" at bounding box center [245, 17] width 25 height 25
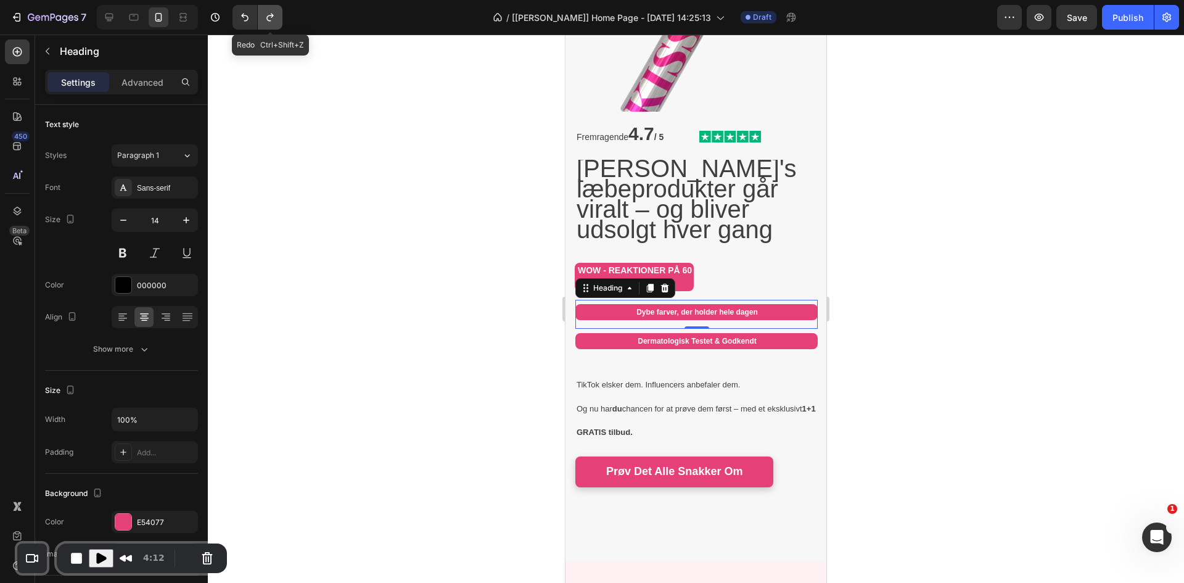
click at [276, 15] on icon "Undo/Redo" at bounding box center [270, 17] width 12 height 12
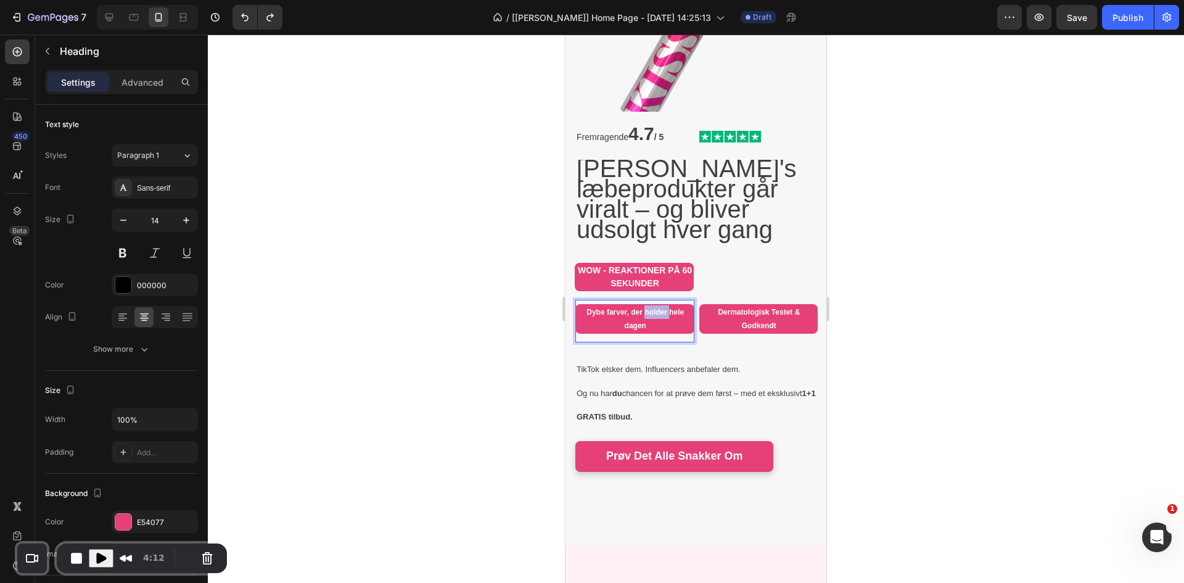
click at [590, 308] on strong "Dybe farver, der holder hele dagen" at bounding box center [635, 319] width 97 height 22
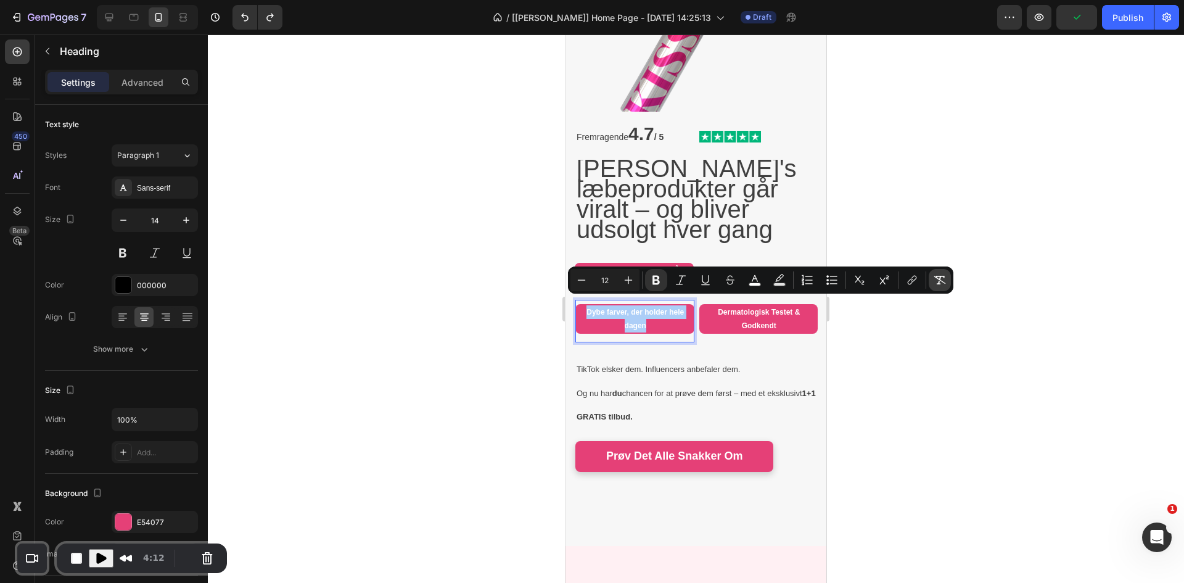
click at [590, 279] on icon "Editor contextual toolbar" at bounding box center [940, 280] width 12 height 12
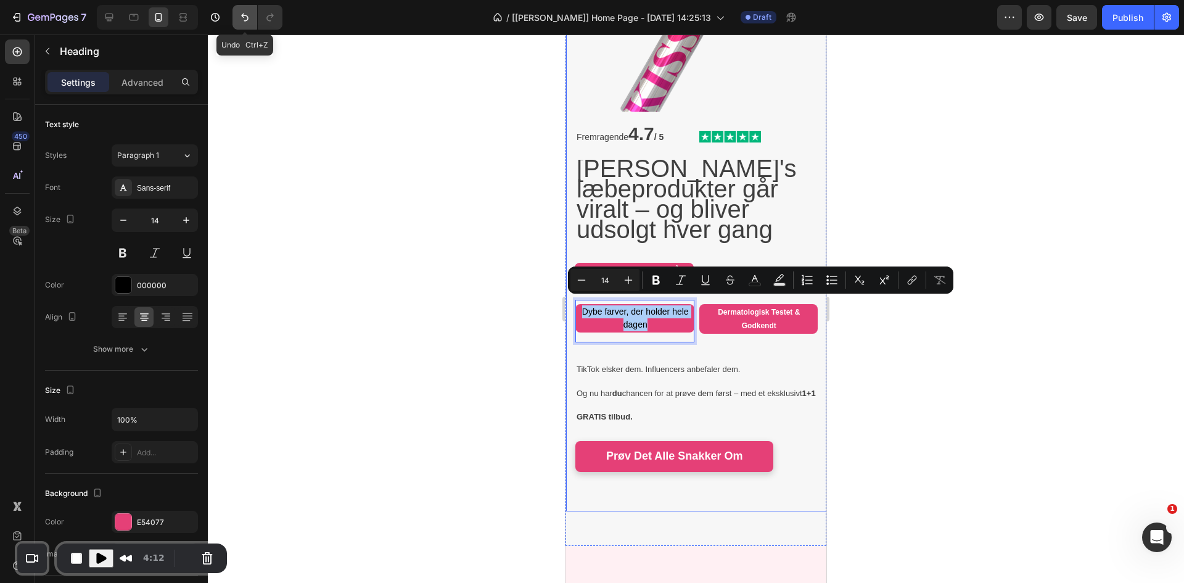
click at [240, 13] on icon "Undo/Redo" at bounding box center [245, 17] width 12 height 12
type input "16"
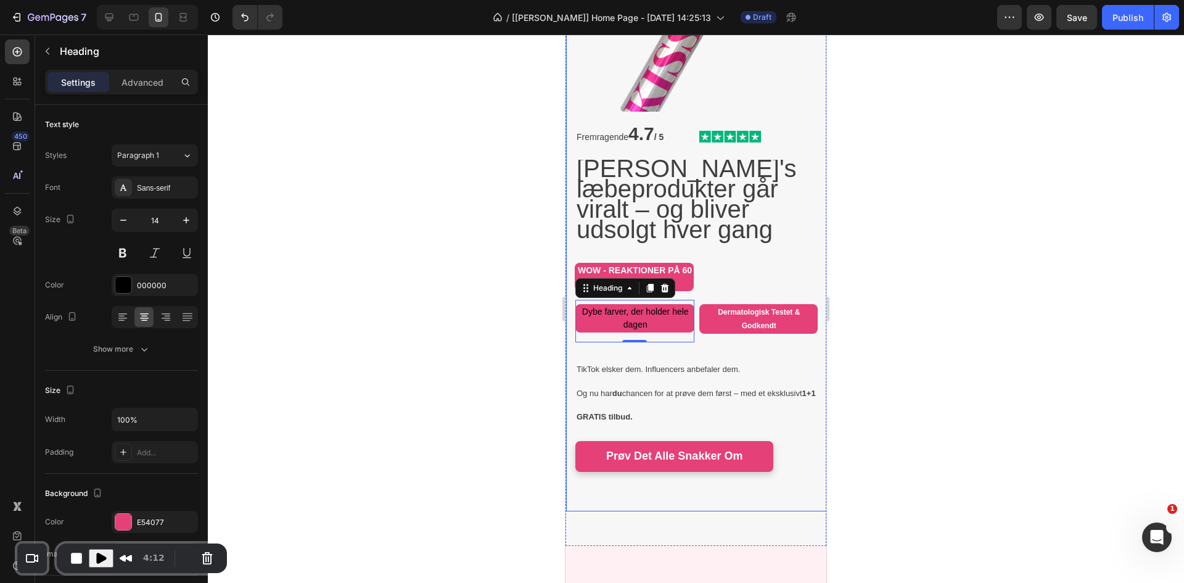
click at [493, 292] on div at bounding box center [696, 309] width 976 height 548
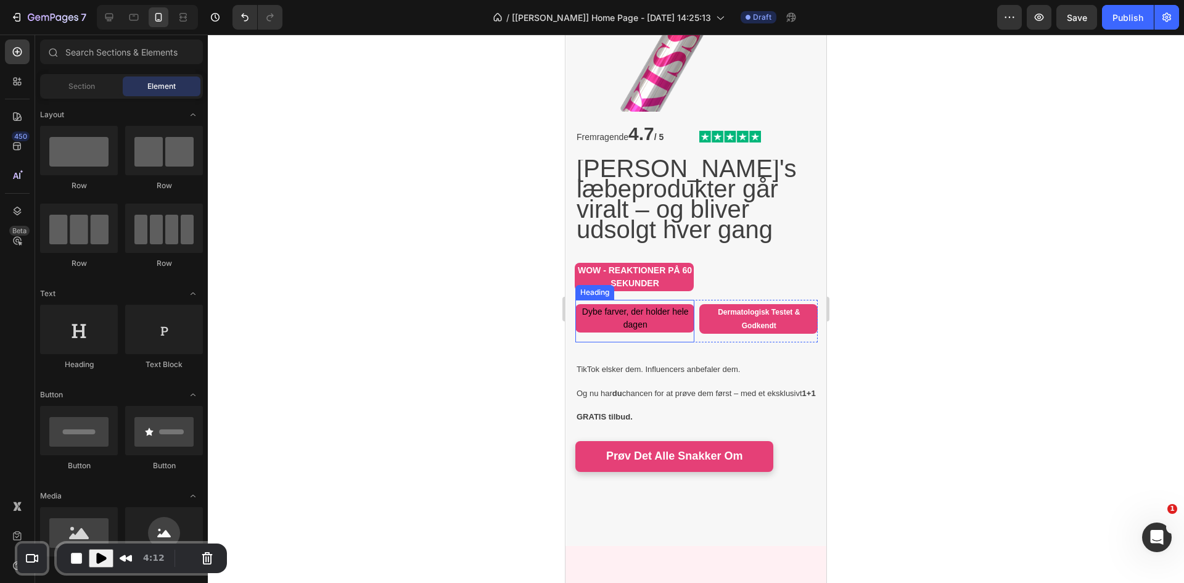
click at [590, 313] on h2 "Dybe farver, der holder hele dagen" at bounding box center [634, 318] width 119 height 28
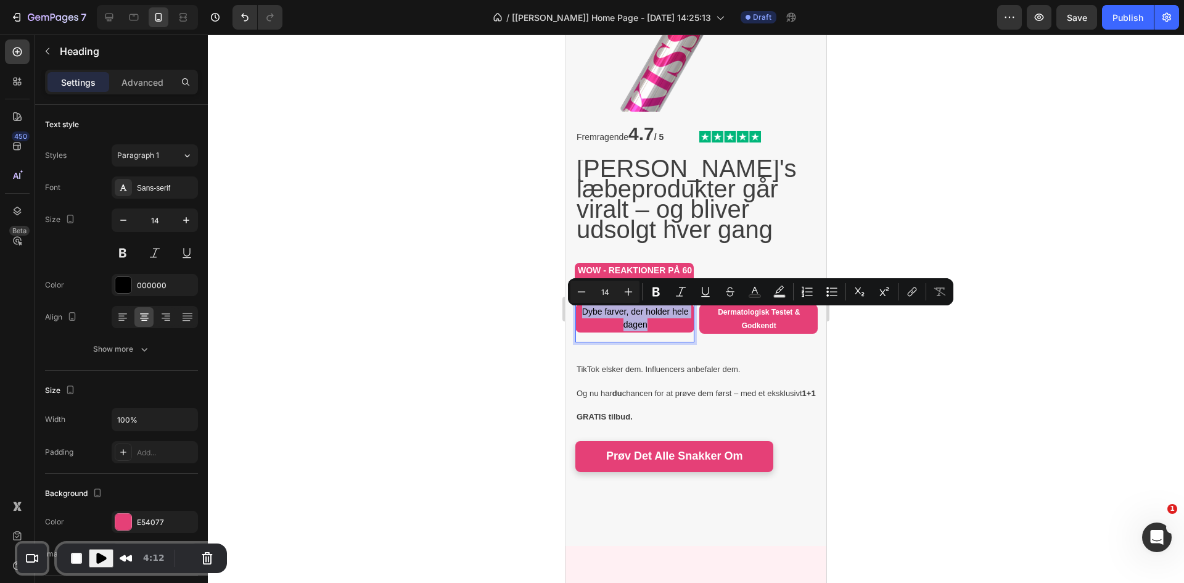
click at [590, 313] on p "Dybe farver, der holder hele dagen" at bounding box center [636, 318] width 118 height 26
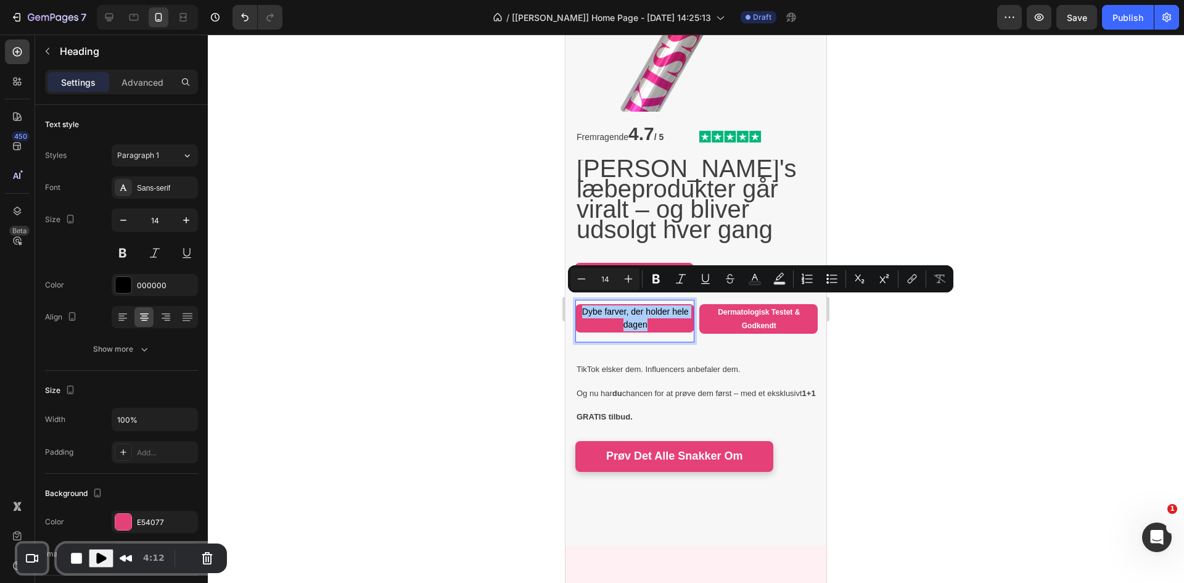
click at [311, 325] on div at bounding box center [696, 309] width 976 height 548
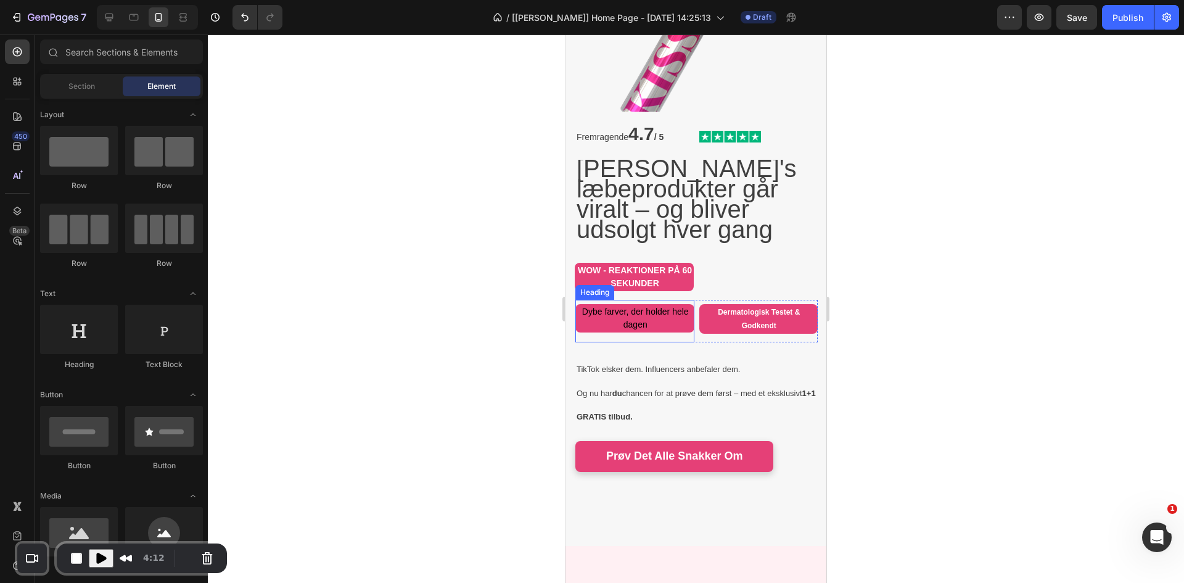
click at [590, 316] on p "Dybe farver, der holder hele dagen" at bounding box center [636, 318] width 118 height 26
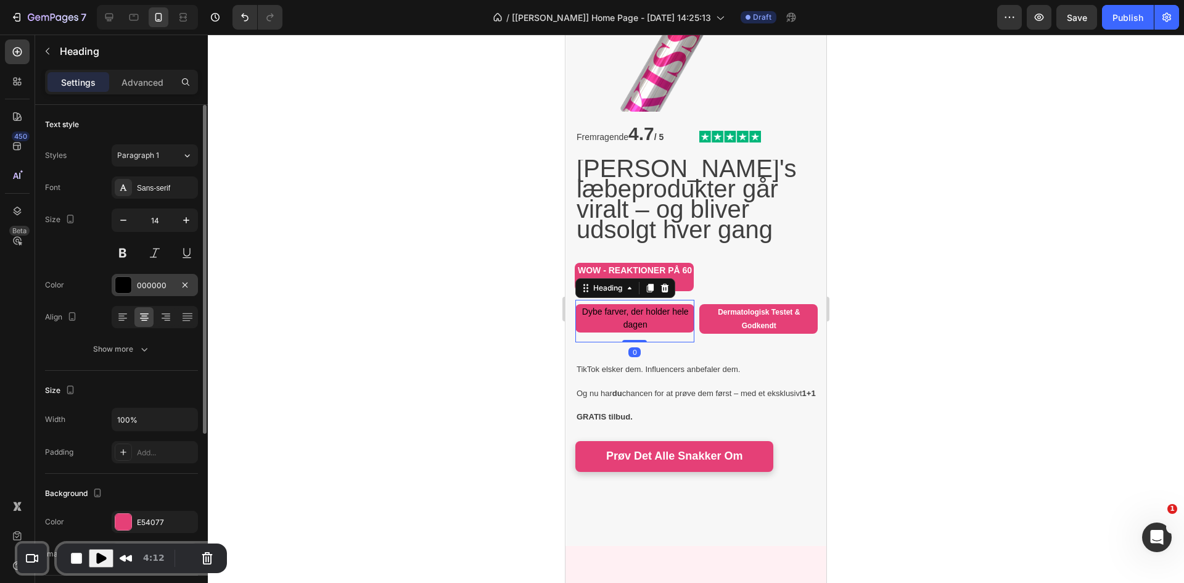
click at [143, 281] on div "000000" at bounding box center [155, 285] width 36 height 11
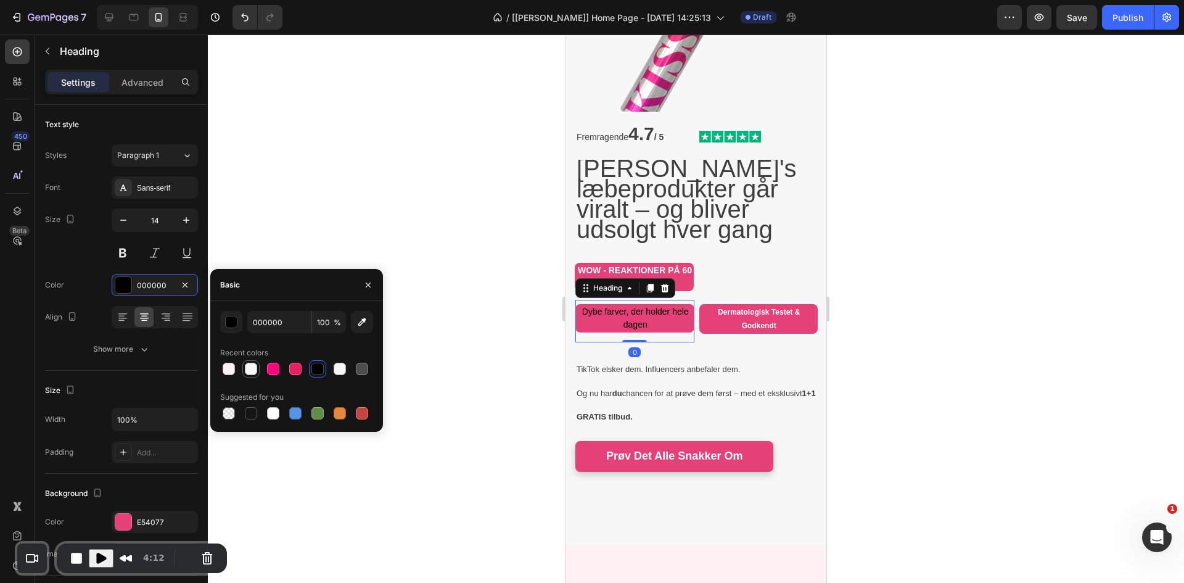
click at [245, 369] on div at bounding box center [251, 369] width 12 height 12
type input "F7F7F7"
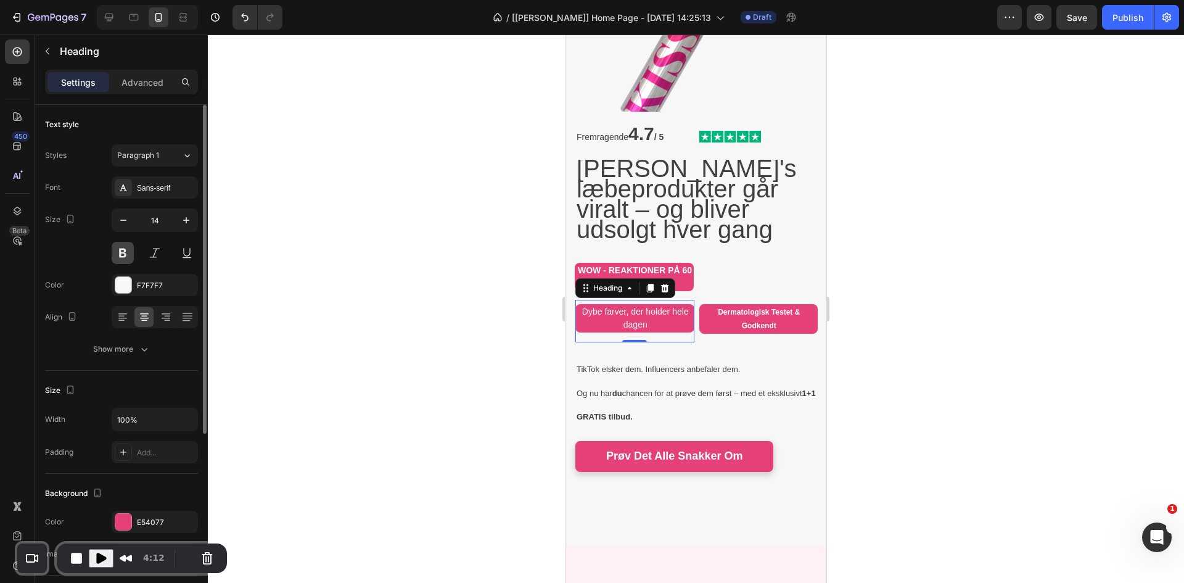
click at [118, 254] on button at bounding box center [123, 253] width 22 height 22
click at [121, 215] on icon "button" at bounding box center [123, 220] width 12 height 12
click at [184, 222] on icon "button" at bounding box center [186, 220] width 12 height 12
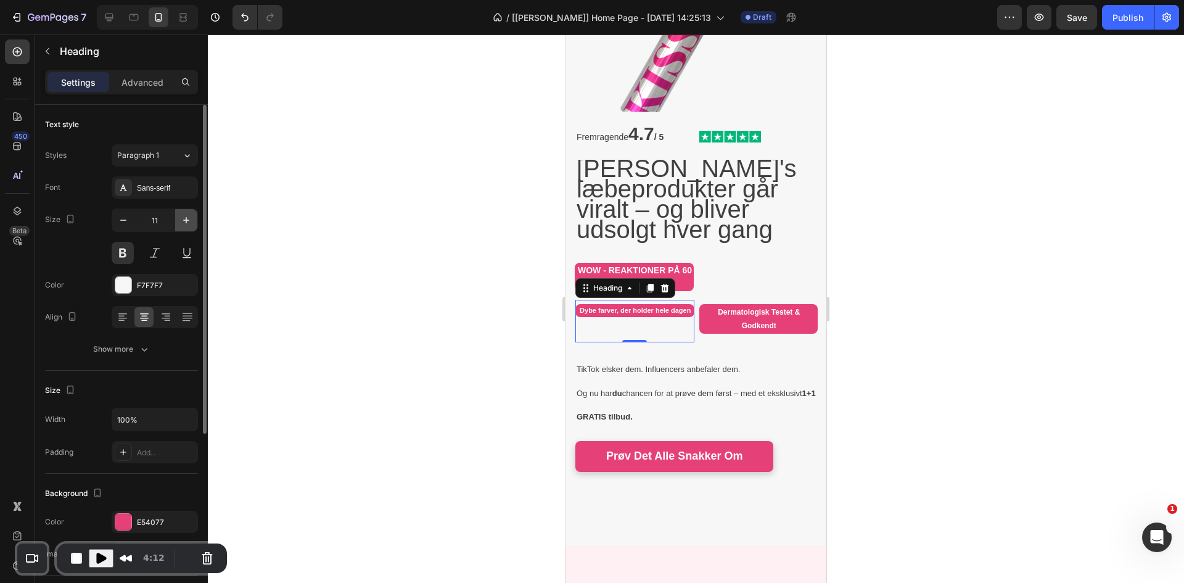
type input "12"
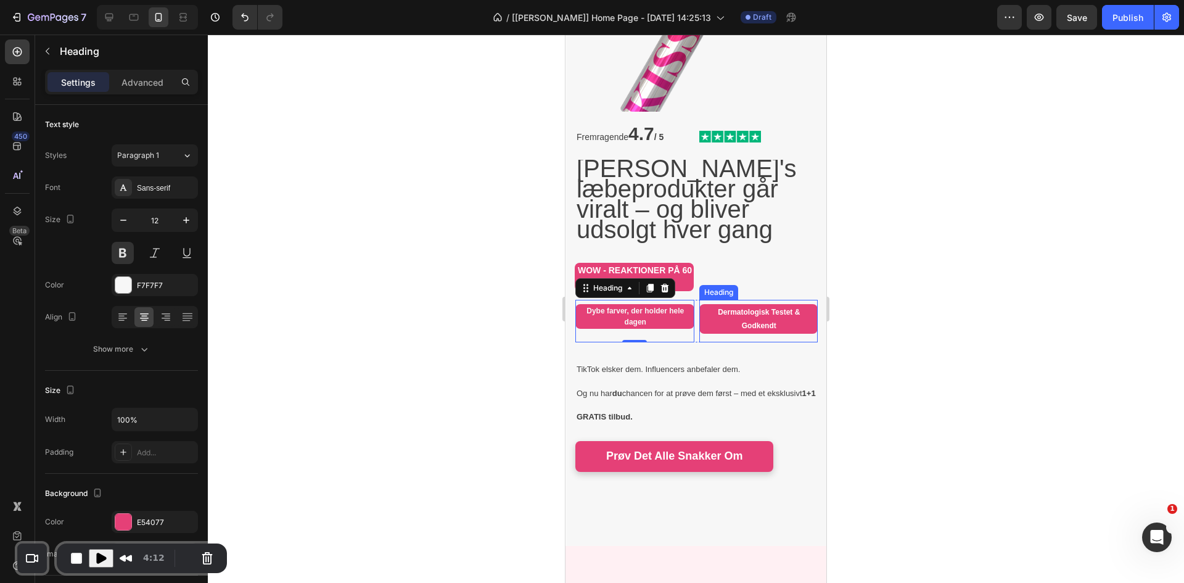
click at [590, 311] on h2 "Dermatologisk Testet & Godkendt" at bounding box center [758, 319] width 119 height 30
click at [590, 312] on h2 "Dermatologisk Testet & Godkendt" at bounding box center [758, 319] width 119 height 30
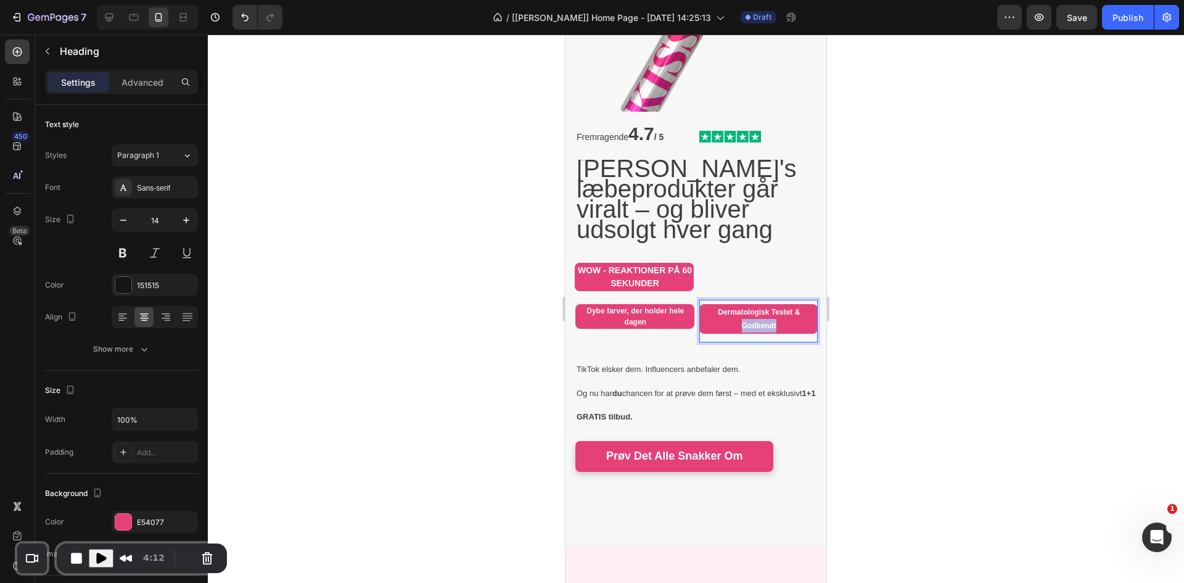
click at [590, 312] on p "Dermatologisk Testet & Godkendt" at bounding box center [760, 318] width 118 height 27
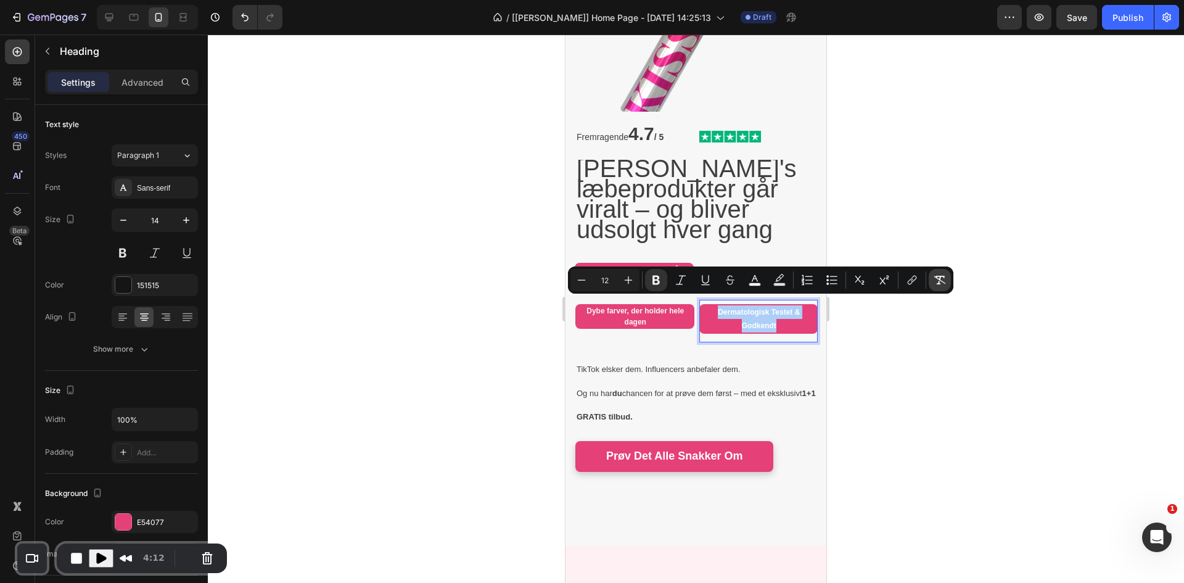
drag, startPoint x: 941, startPoint y: 282, endPoint x: 181, endPoint y: 260, distance: 760.2
click at [590, 282] on icon "Editor contextual toolbar" at bounding box center [940, 280] width 12 height 12
type input "14"
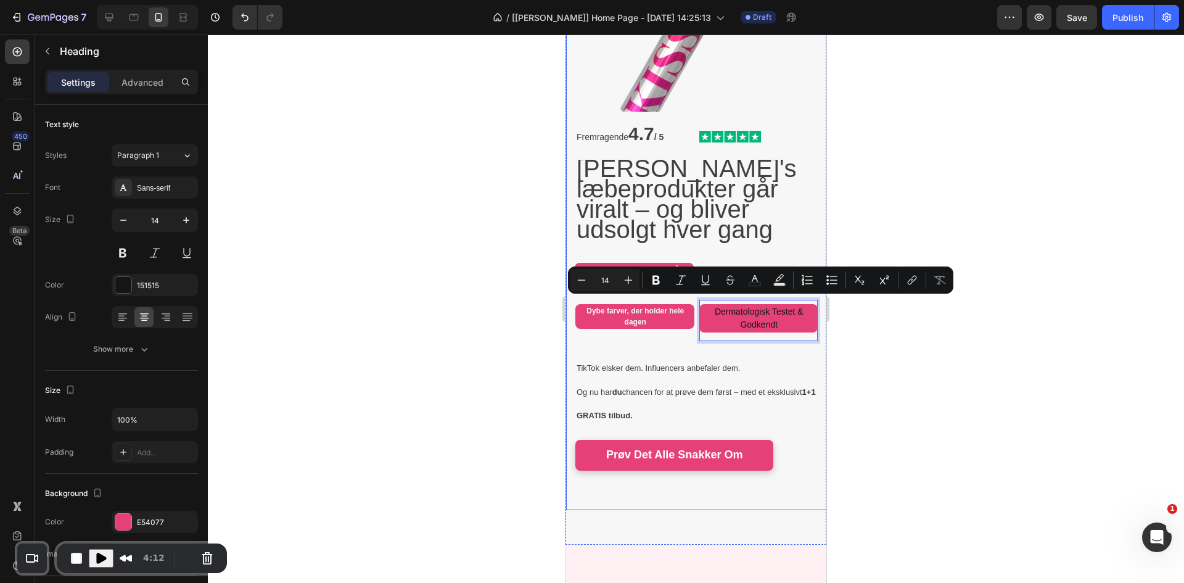
click at [433, 328] on div at bounding box center [696, 309] width 976 height 548
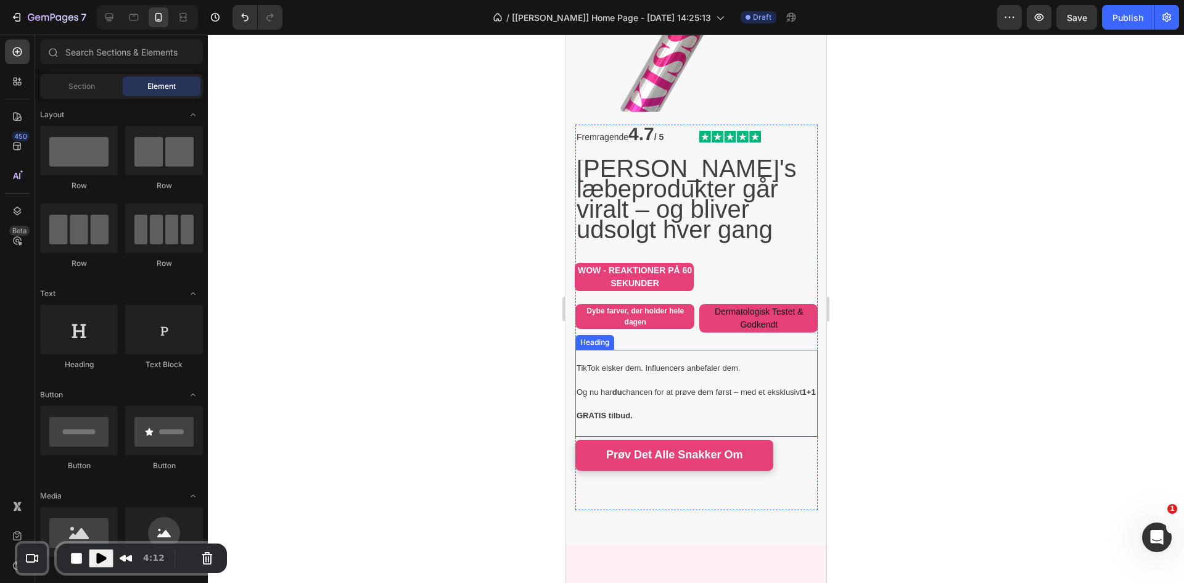
click at [590, 319] on p "Dermatologisk Testet & Godkendt" at bounding box center [760, 318] width 118 height 26
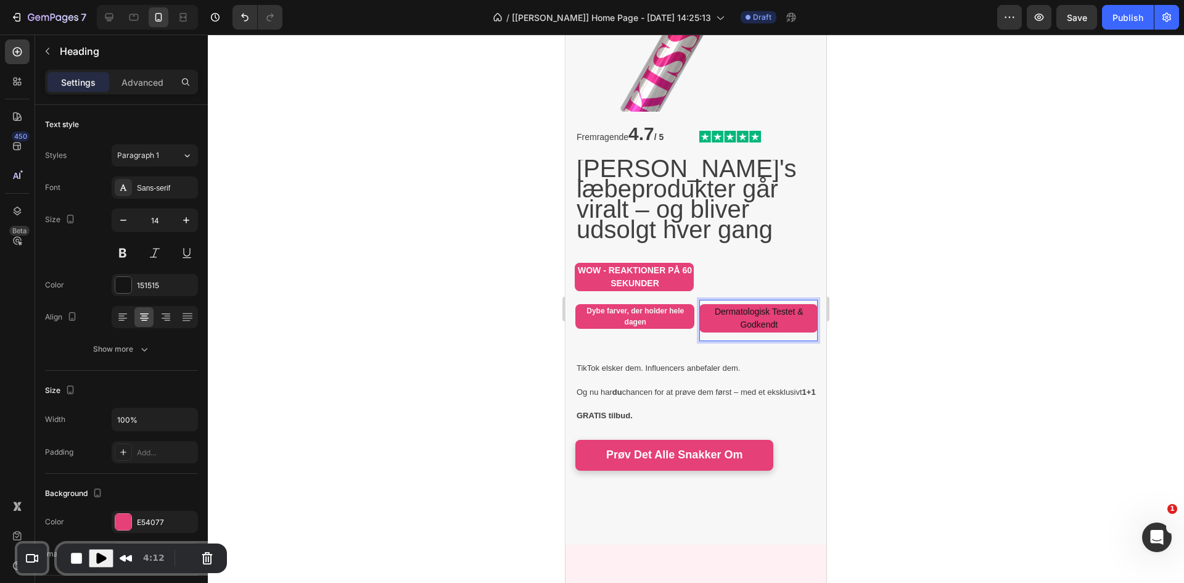
click at [503, 334] on div at bounding box center [696, 309] width 976 height 548
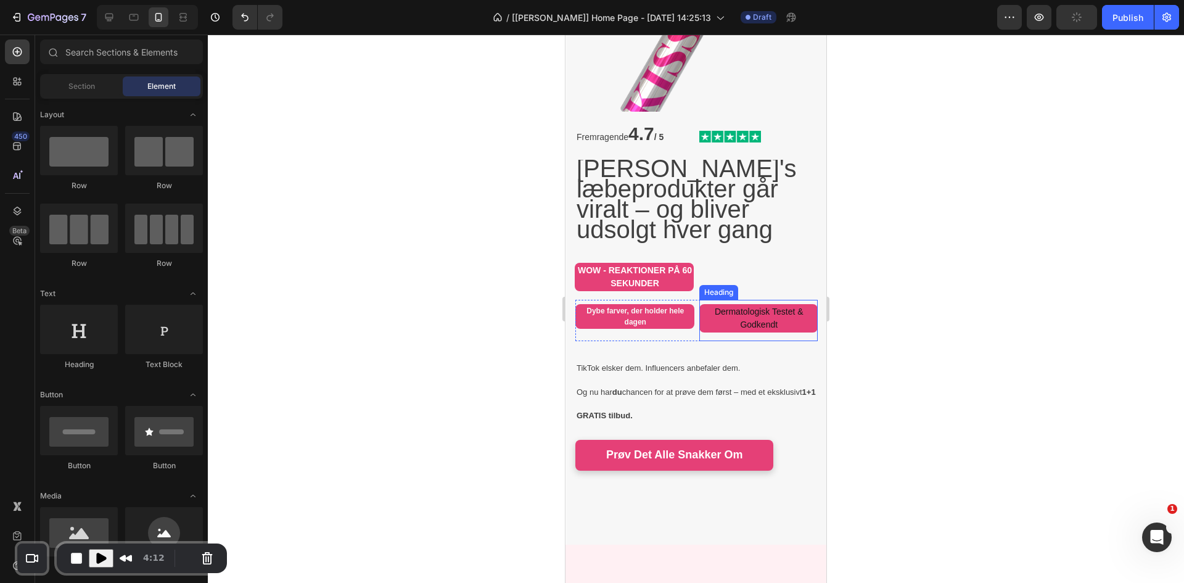
click at [590, 317] on p "Dermatologisk Testet & Godkendt" at bounding box center [760, 318] width 118 height 26
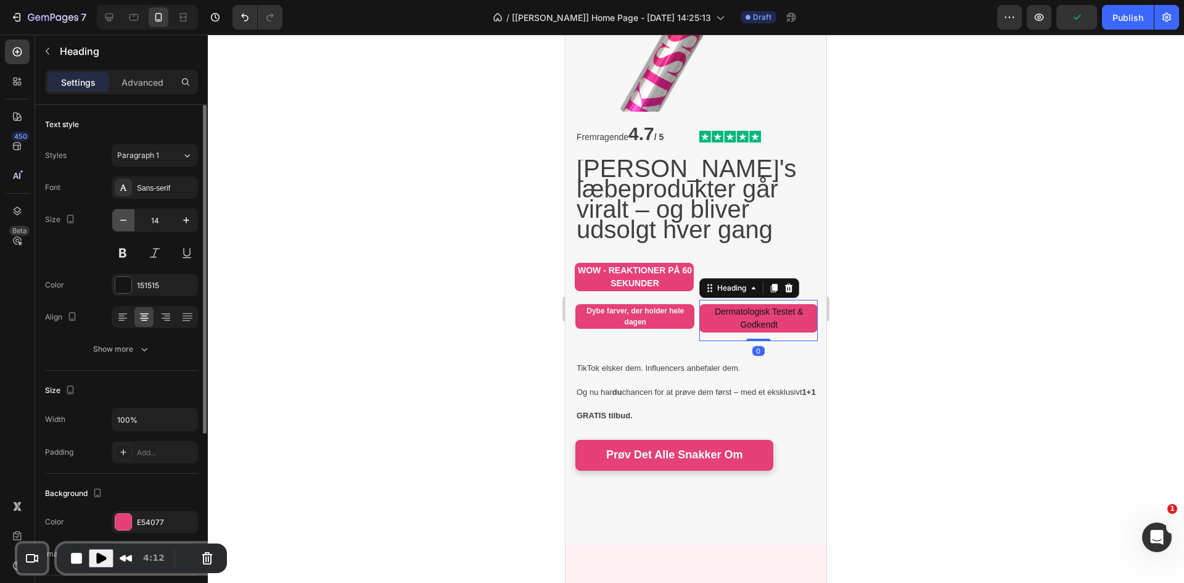
click at [130, 224] on button "button" at bounding box center [123, 220] width 22 height 22
type input "12"
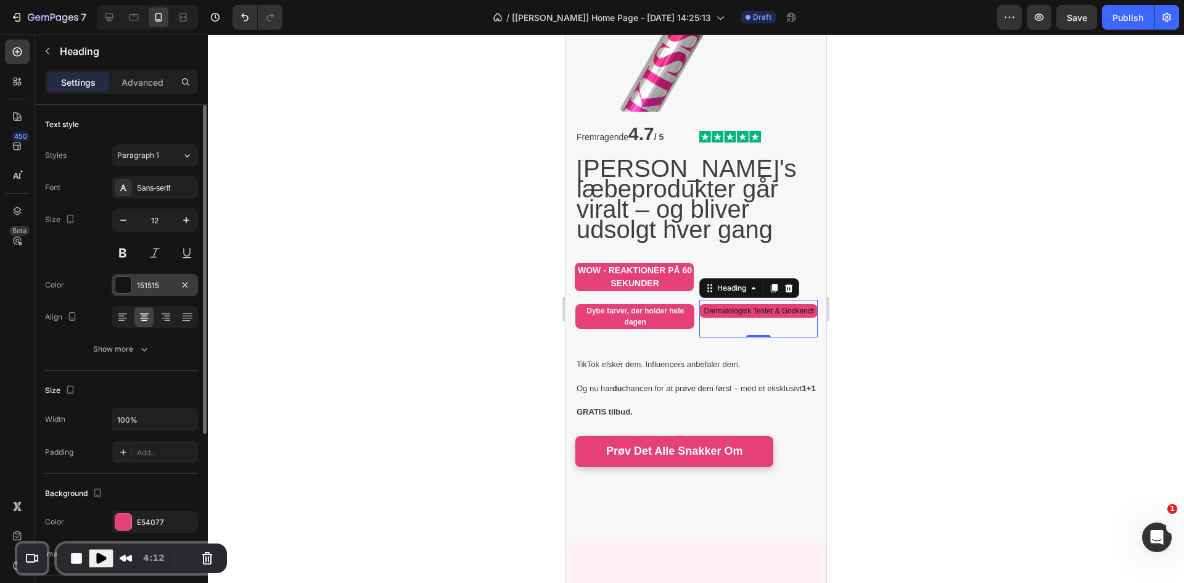
click at [129, 280] on div at bounding box center [123, 285] width 16 height 16
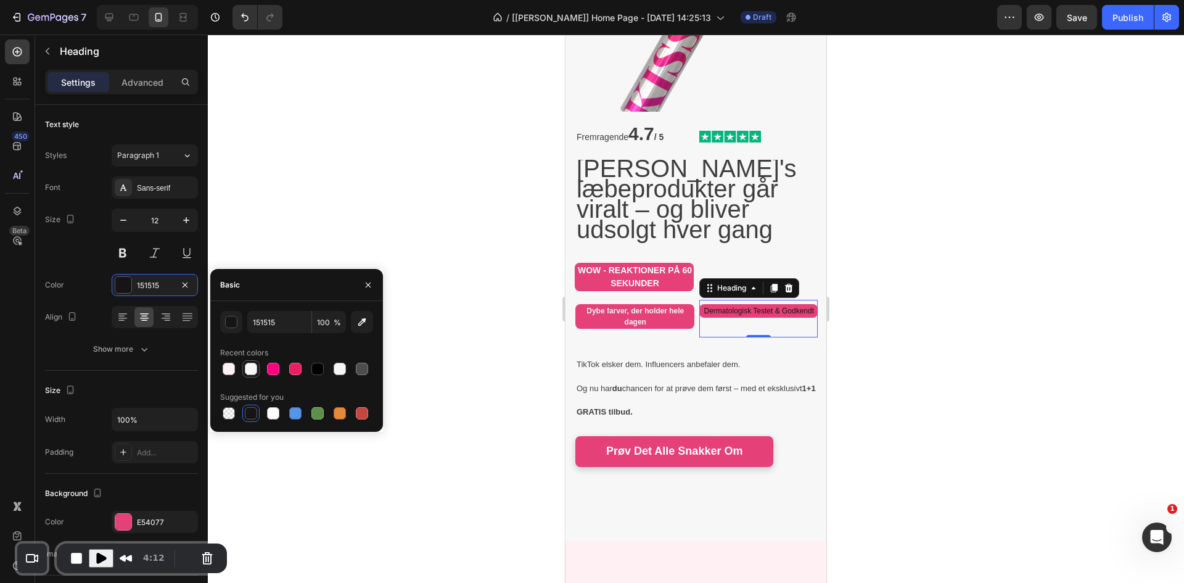
click at [246, 371] on div at bounding box center [251, 369] width 12 height 12
type input "F7F7F7"
click at [122, 251] on button at bounding box center [123, 253] width 22 height 22
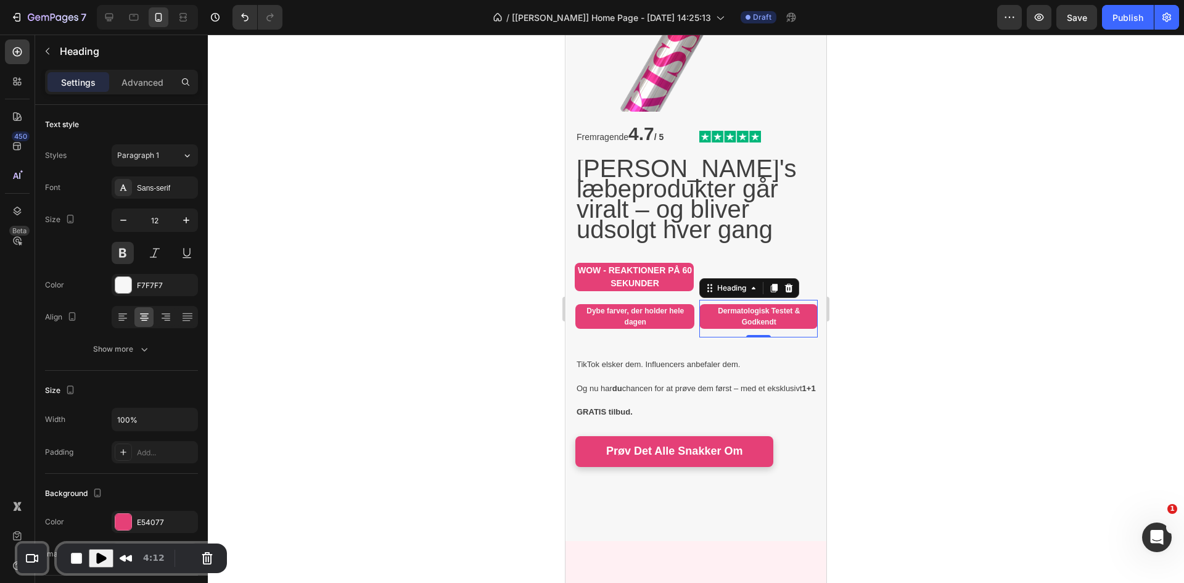
click at [456, 319] on div at bounding box center [696, 309] width 976 height 548
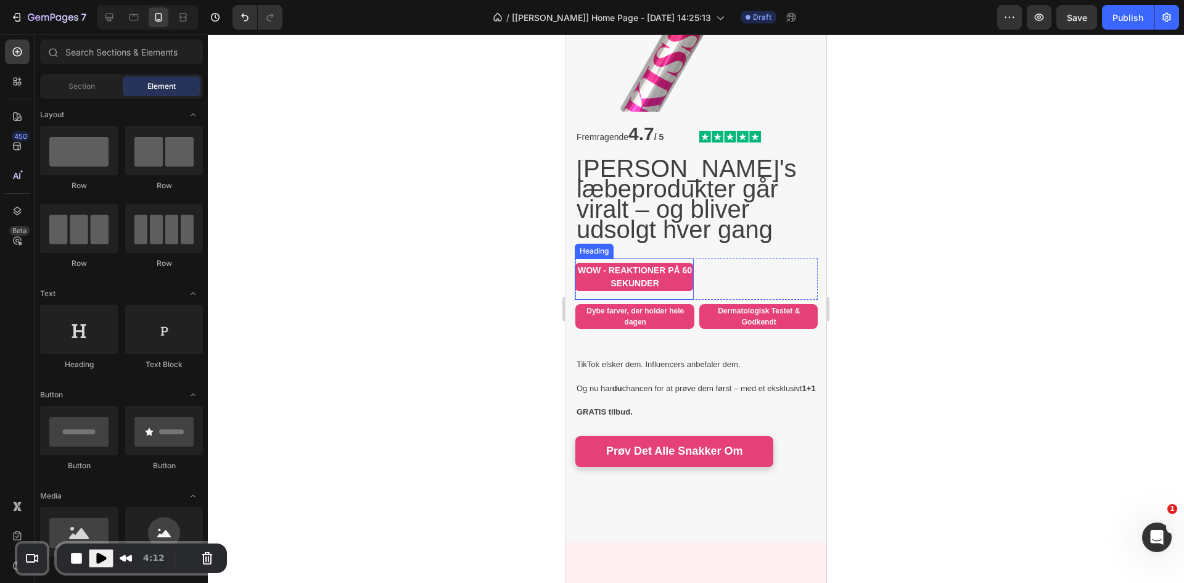
click at [590, 274] on strong "WOW - REAKTIONER PÅ 60 SEKUNDER" at bounding box center [635, 276] width 114 height 23
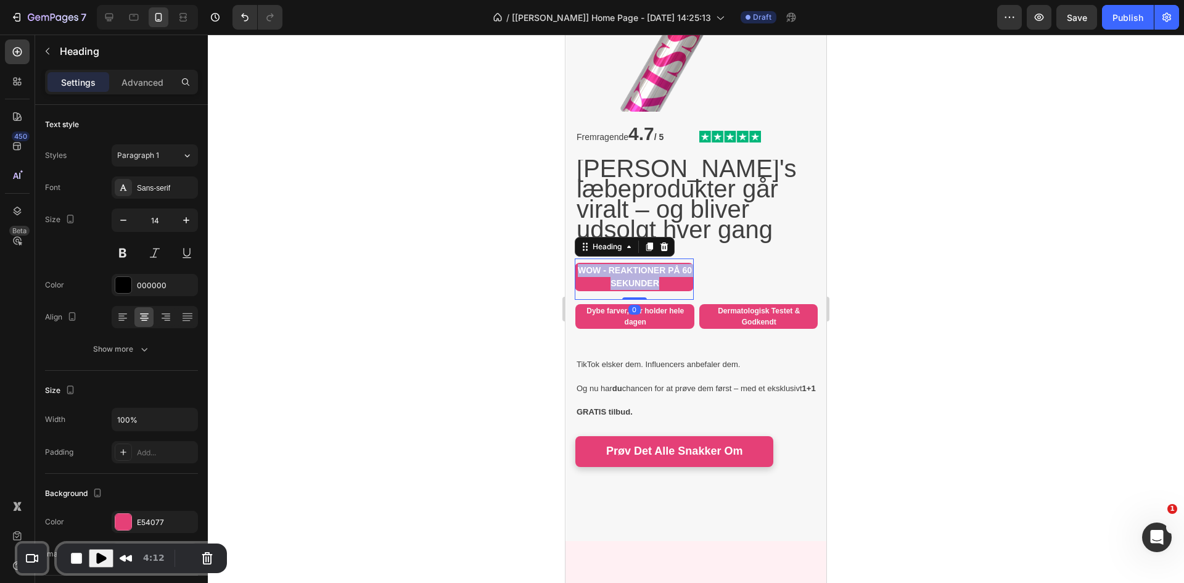
click at [590, 274] on strong "WOW - REAKTIONER PÅ 60 SEKUNDER" at bounding box center [635, 276] width 114 height 23
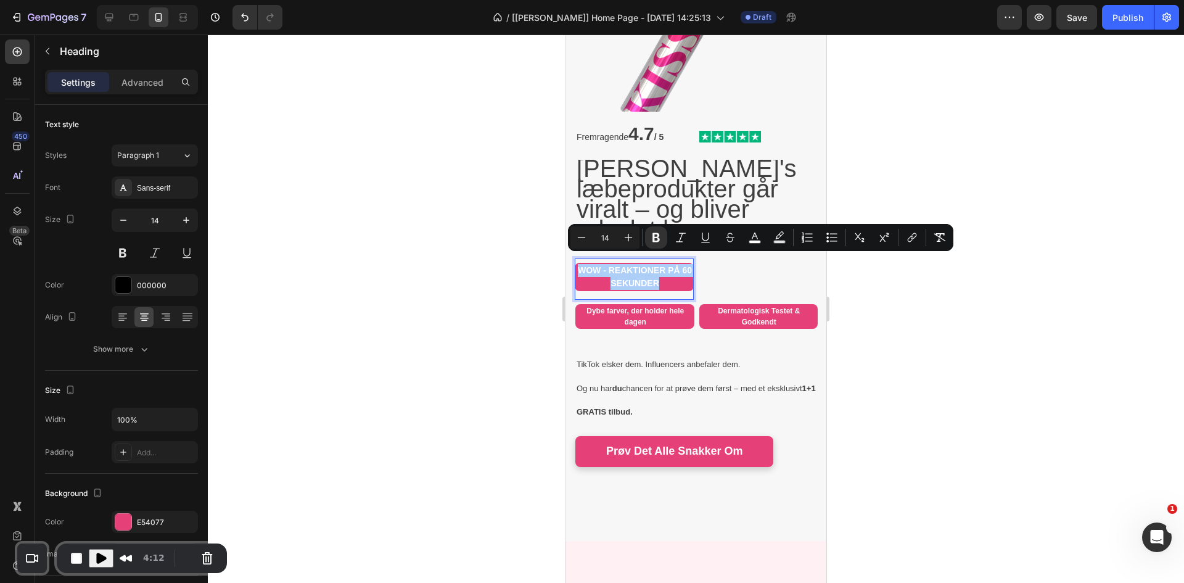
drag, startPoint x: 500, startPoint y: 264, endPoint x: 9, endPoint y: 241, distance: 491.5
click at [500, 264] on div at bounding box center [696, 309] width 976 height 548
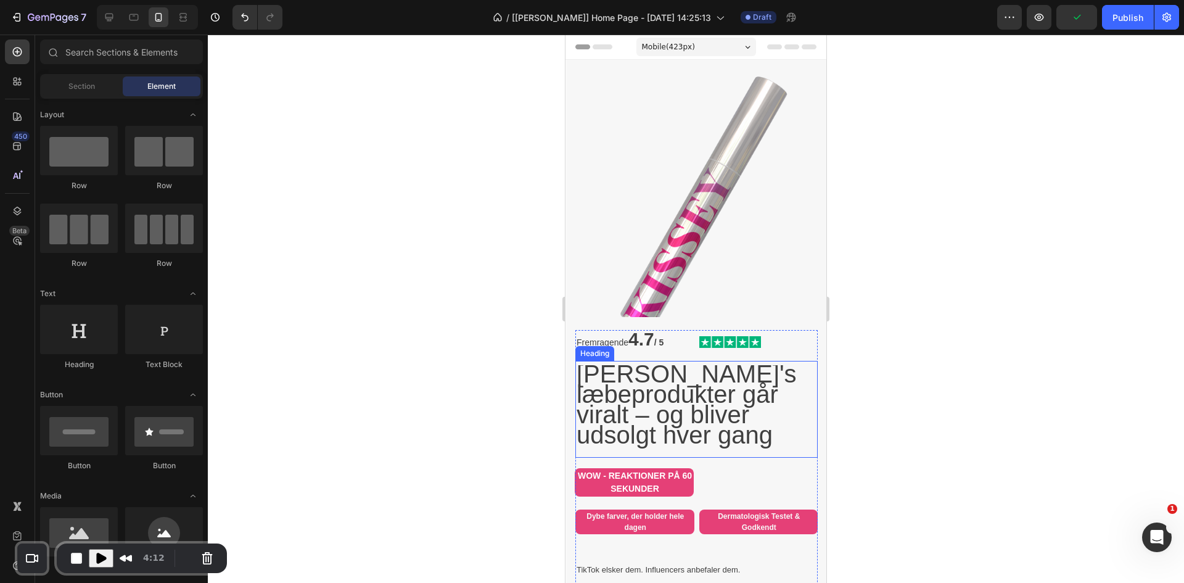
scroll to position [103, 0]
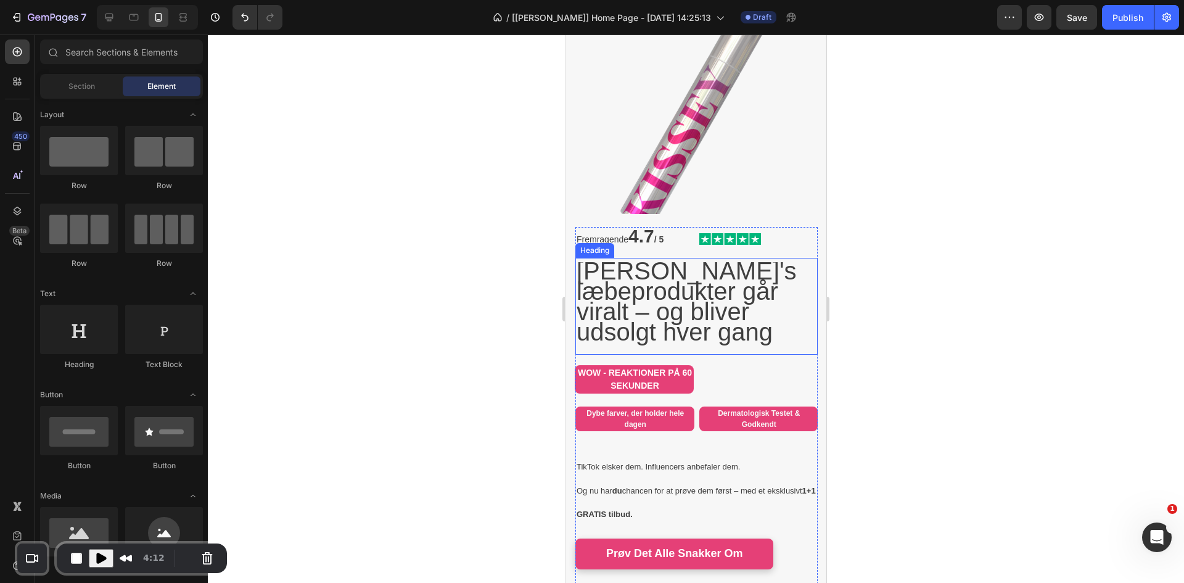
click at [590, 335] on span "[PERSON_NAME]'s læbeprodukter går viralt – og bliver udsolgt hver gang" at bounding box center [687, 301] width 220 height 88
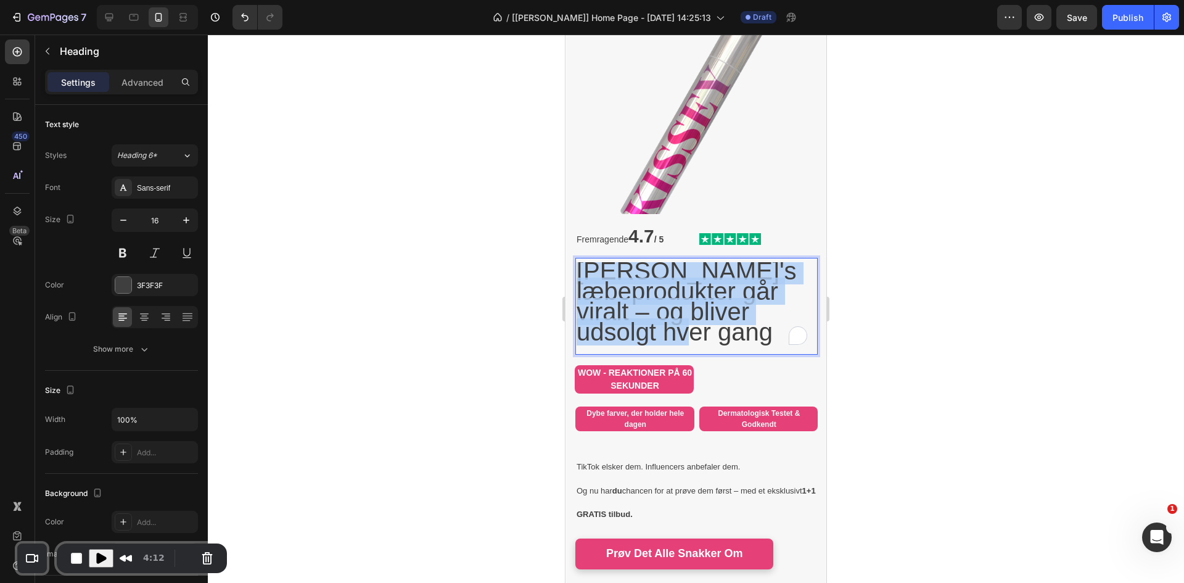
click at [590, 335] on span "[PERSON_NAME]'s læbeprodukter går viralt – og bliver udsolgt hver gang" at bounding box center [687, 301] width 220 height 88
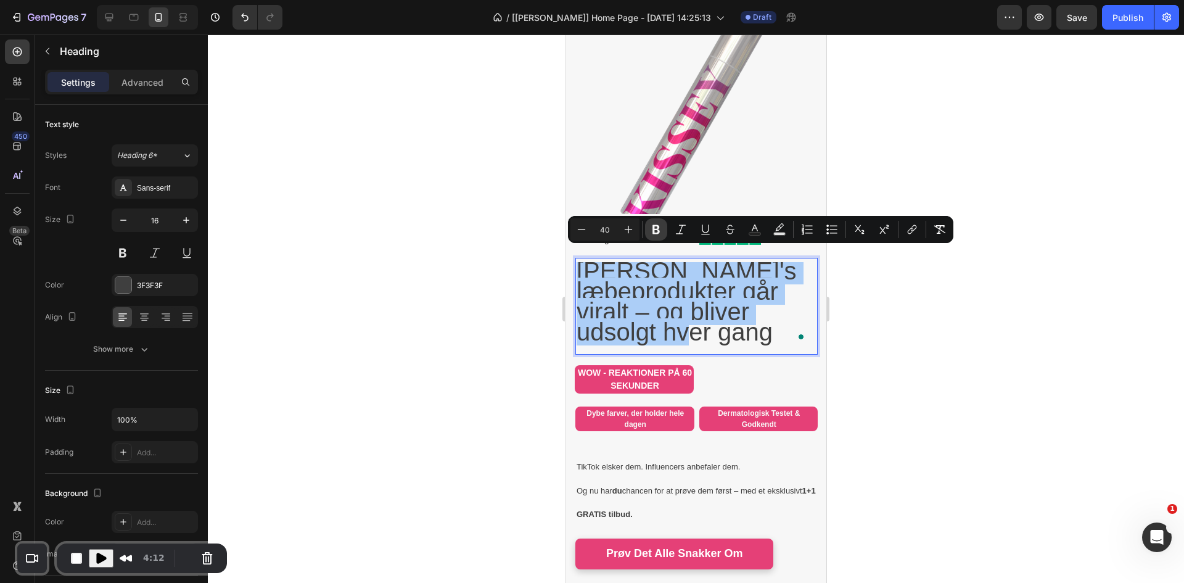
click at [590, 229] on icon "Editor contextual toolbar" at bounding box center [656, 229] width 12 height 12
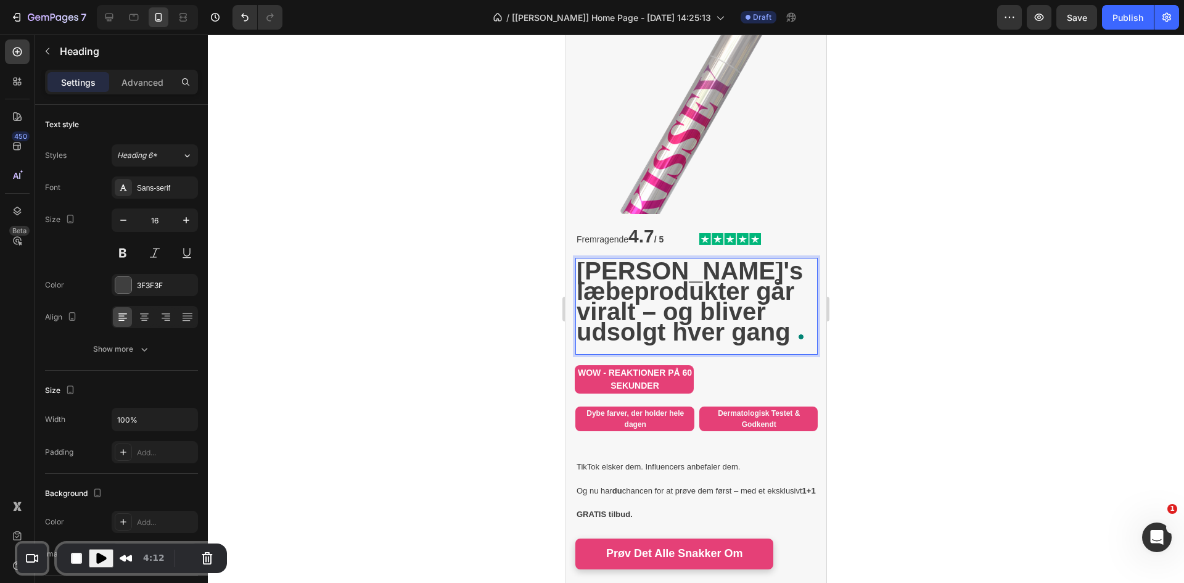
click at [590, 229] on strong "4.7" at bounding box center [641, 236] width 26 height 20
click at [590, 281] on strong "[PERSON_NAME]'s læbeprodukter går viralt – og bliver udsolgt hver gang" at bounding box center [690, 301] width 226 height 88
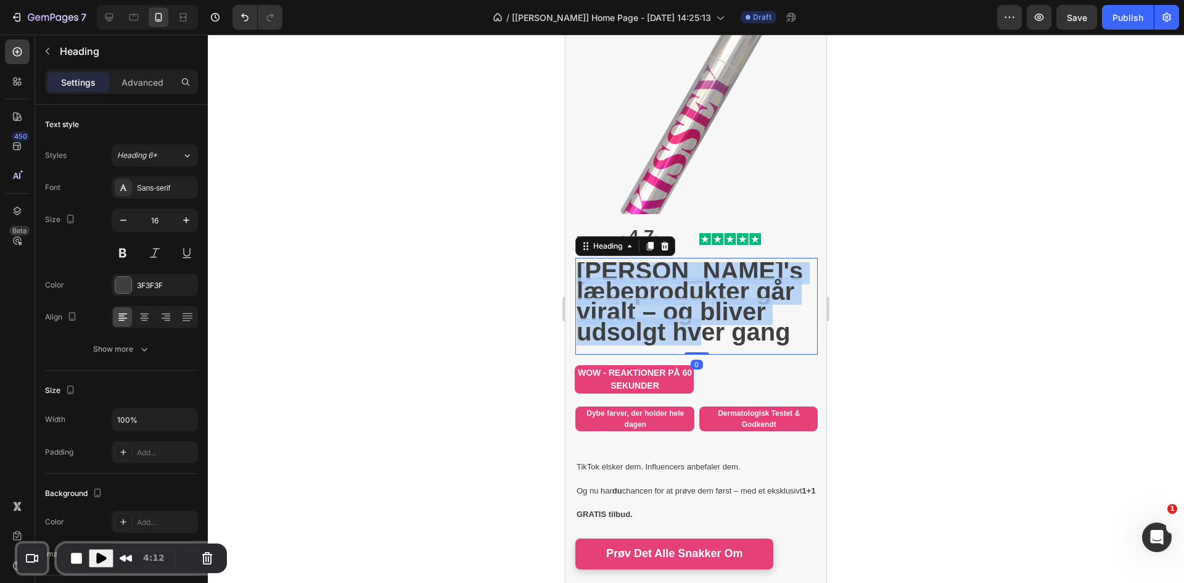
click at [590, 281] on strong "[PERSON_NAME]'s læbeprodukter går viralt – og bliver udsolgt hver gang" at bounding box center [690, 301] width 226 height 88
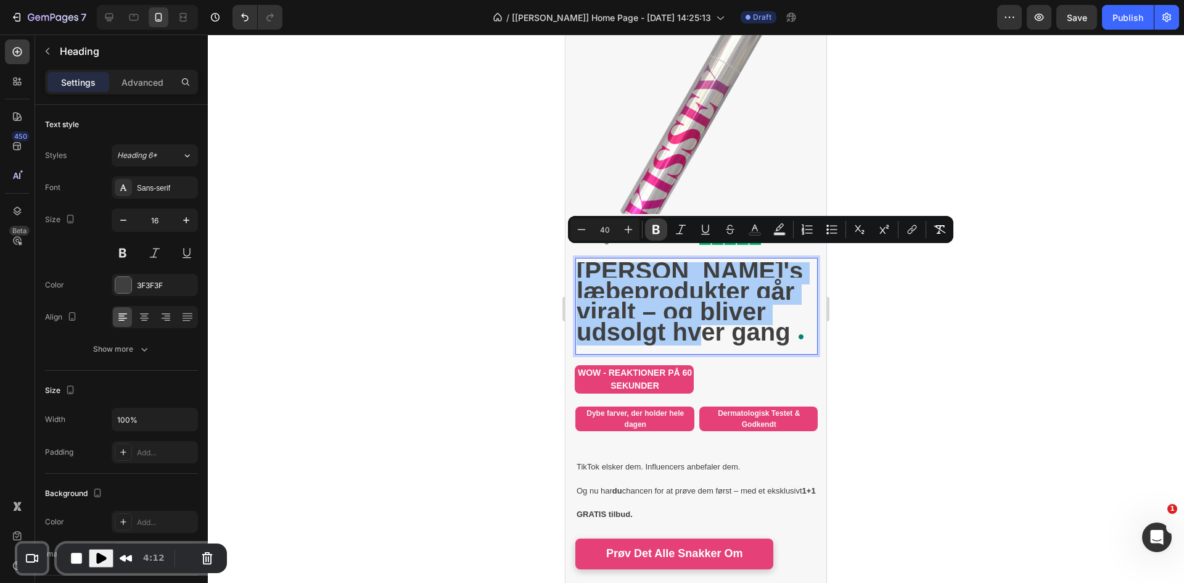
click at [590, 230] on icon "Editor contextual toolbar" at bounding box center [656, 229] width 7 height 9
